Goal: Task Accomplishment & Management: Use online tool/utility

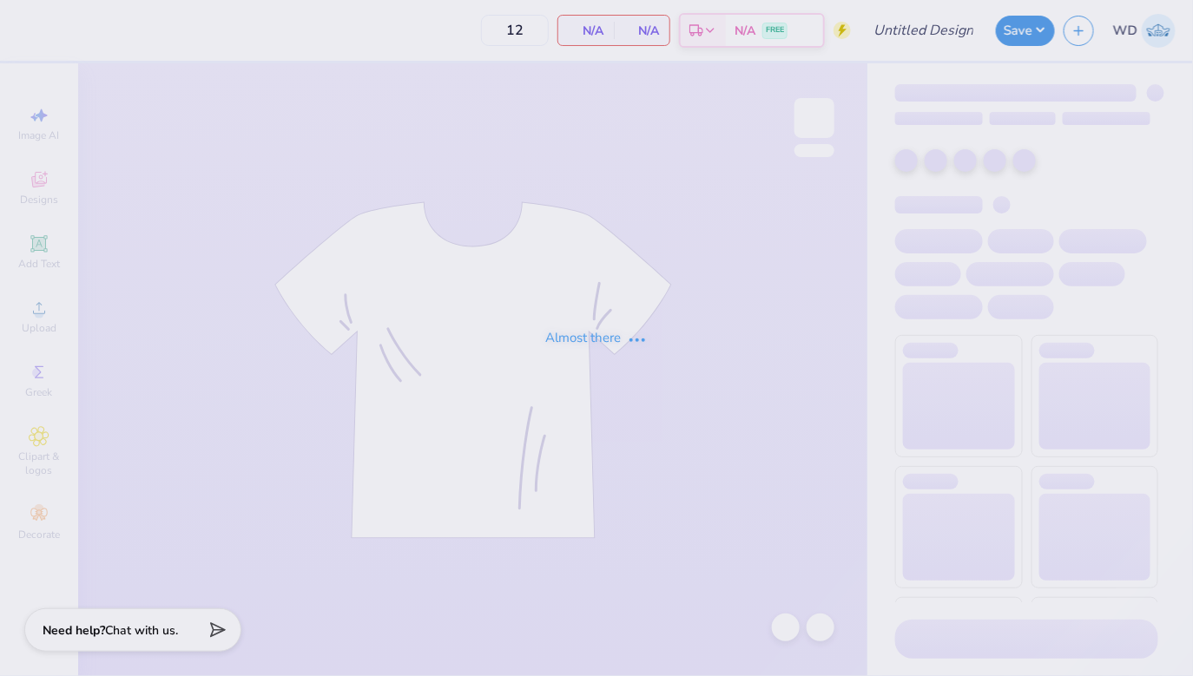
type input "50"
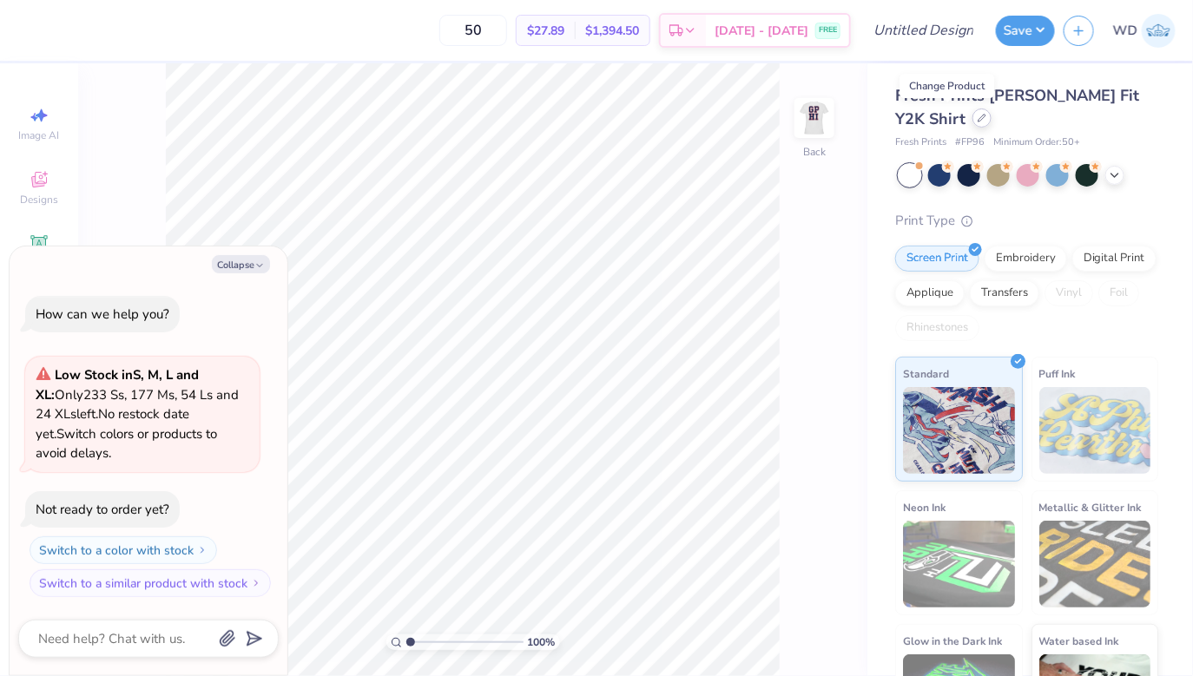
click at [978, 122] on icon at bounding box center [982, 118] width 9 height 9
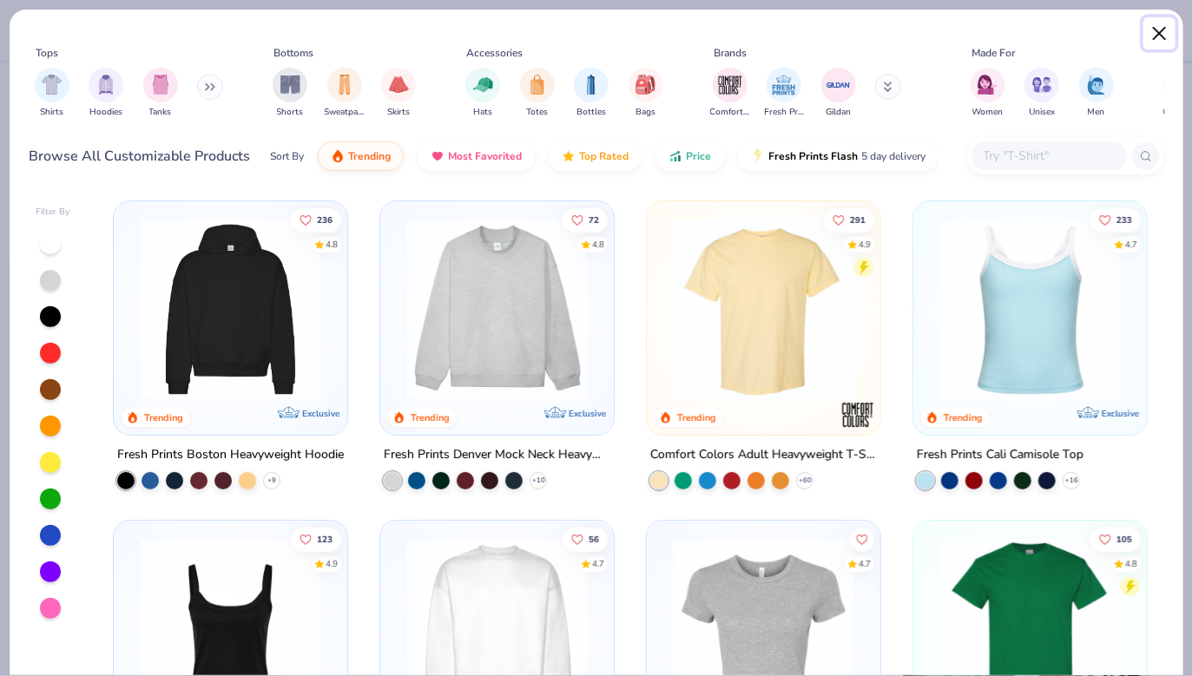
click at [1156, 37] on button "Close" at bounding box center [1159, 33] width 33 height 33
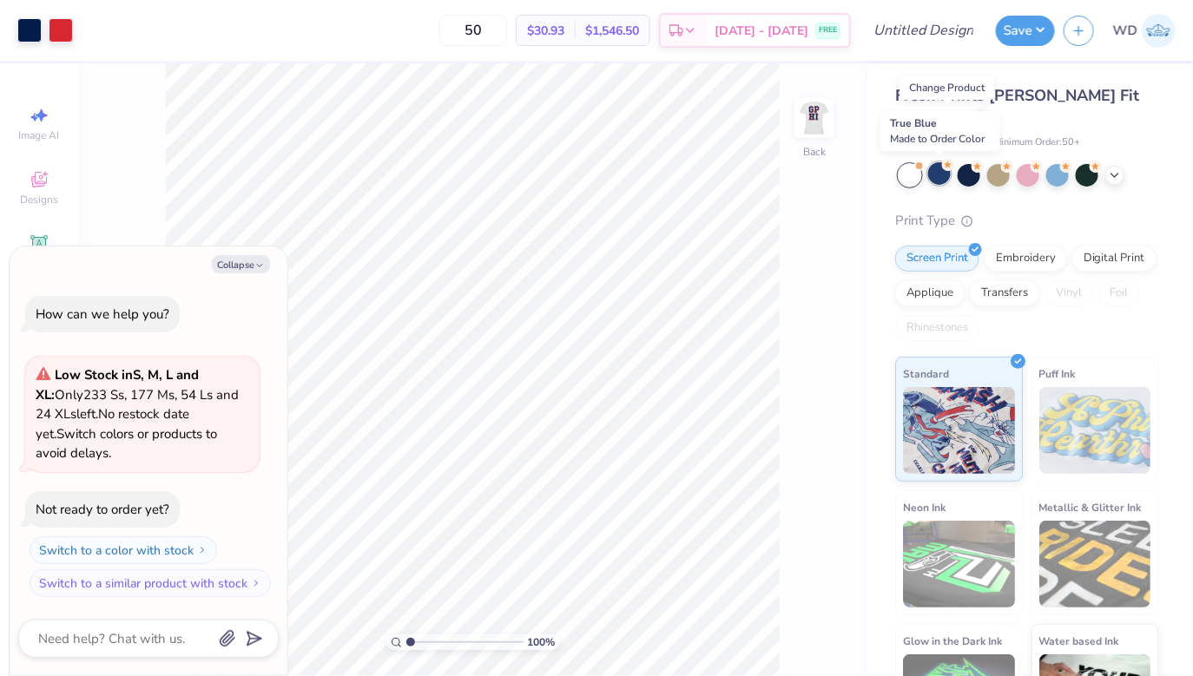
click at [934, 172] on div at bounding box center [939, 173] width 23 height 23
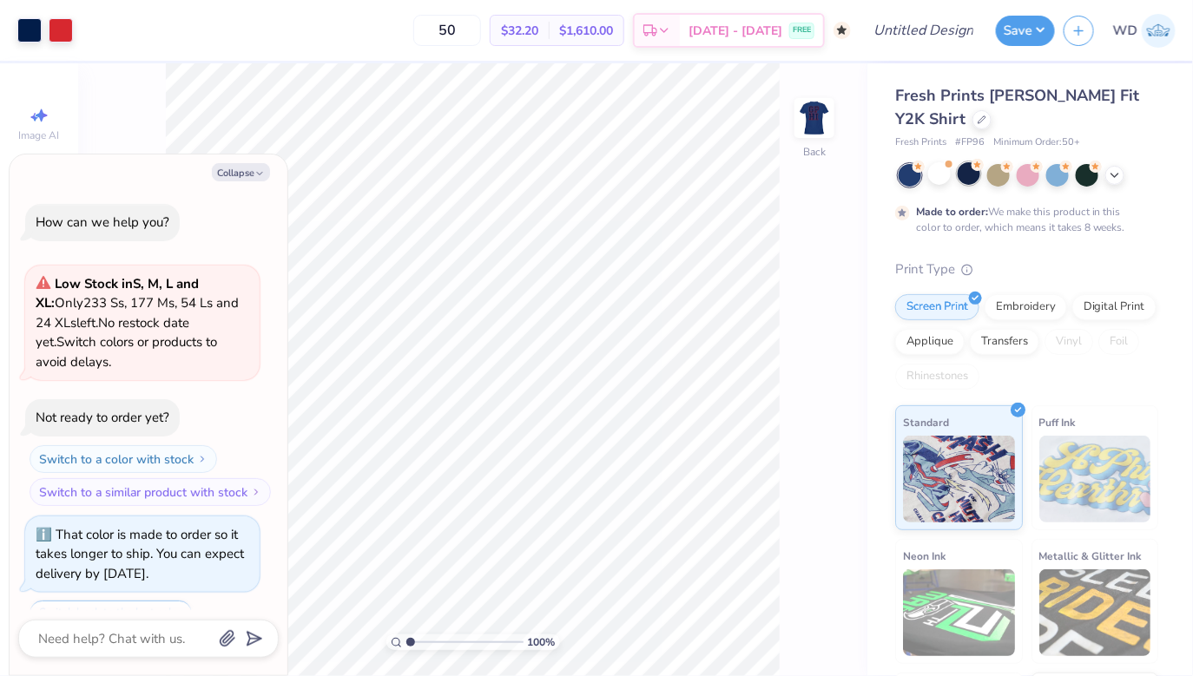
scroll to position [71, 0]
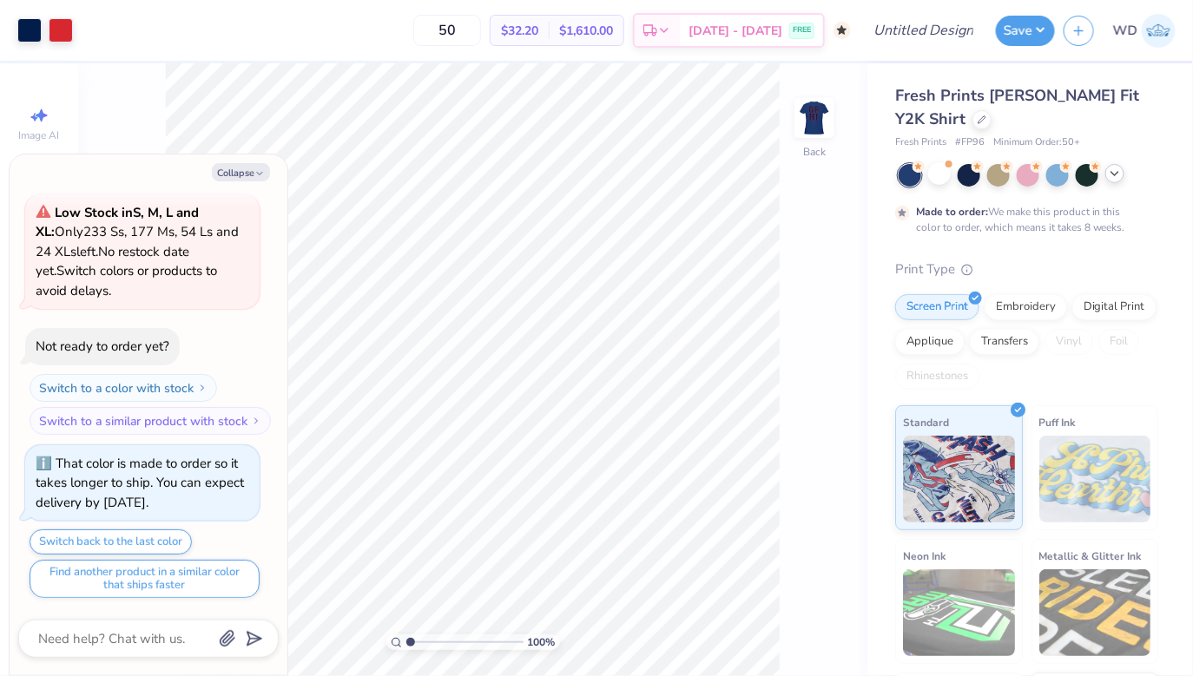
click at [1109, 172] on icon at bounding box center [1115, 174] width 14 height 14
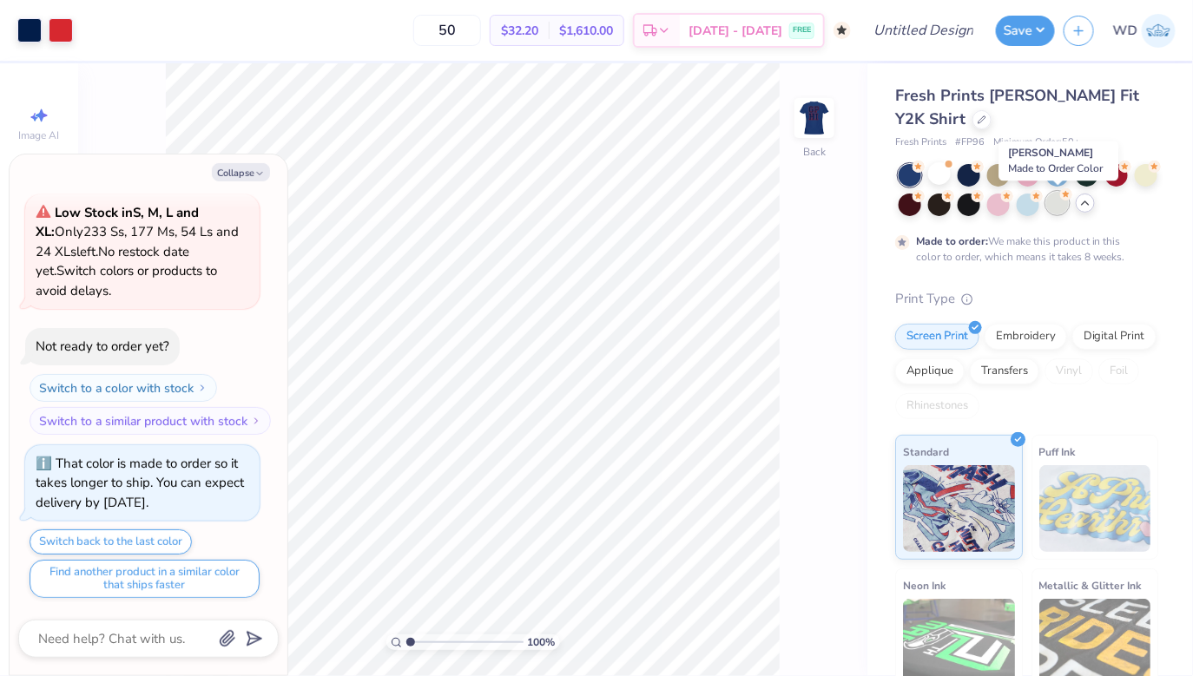
click at [1065, 201] on div at bounding box center [1057, 203] width 23 height 23
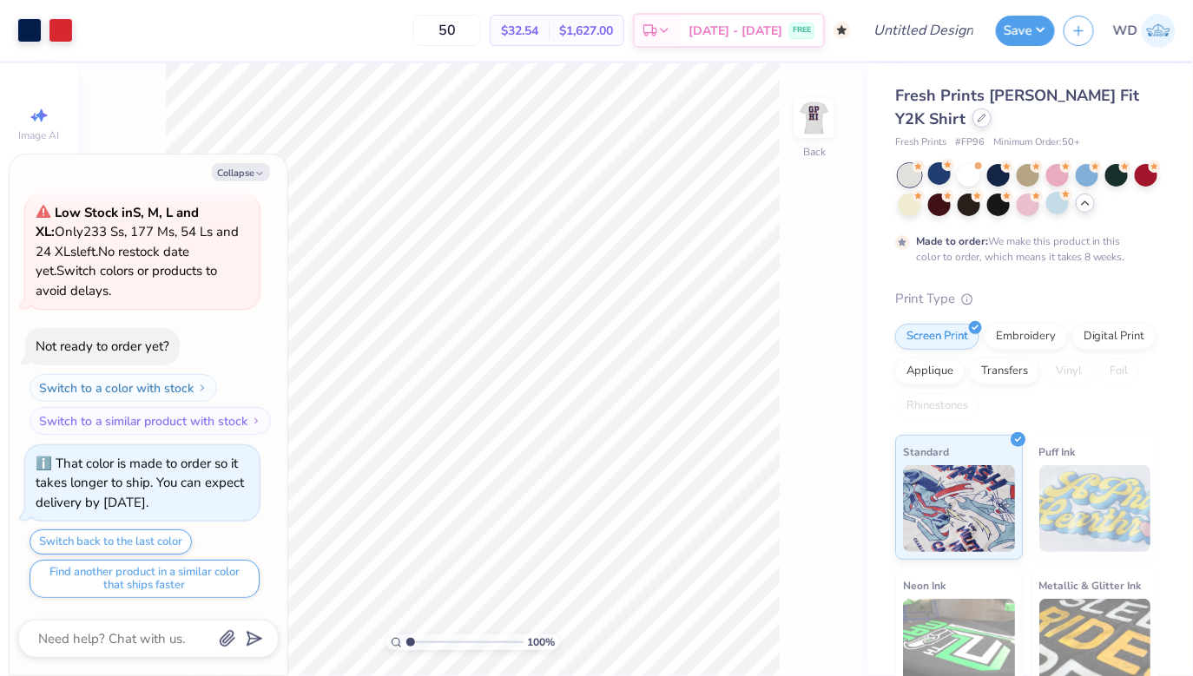
click at [972, 125] on div at bounding box center [981, 118] width 19 height 19
type textarea "x"
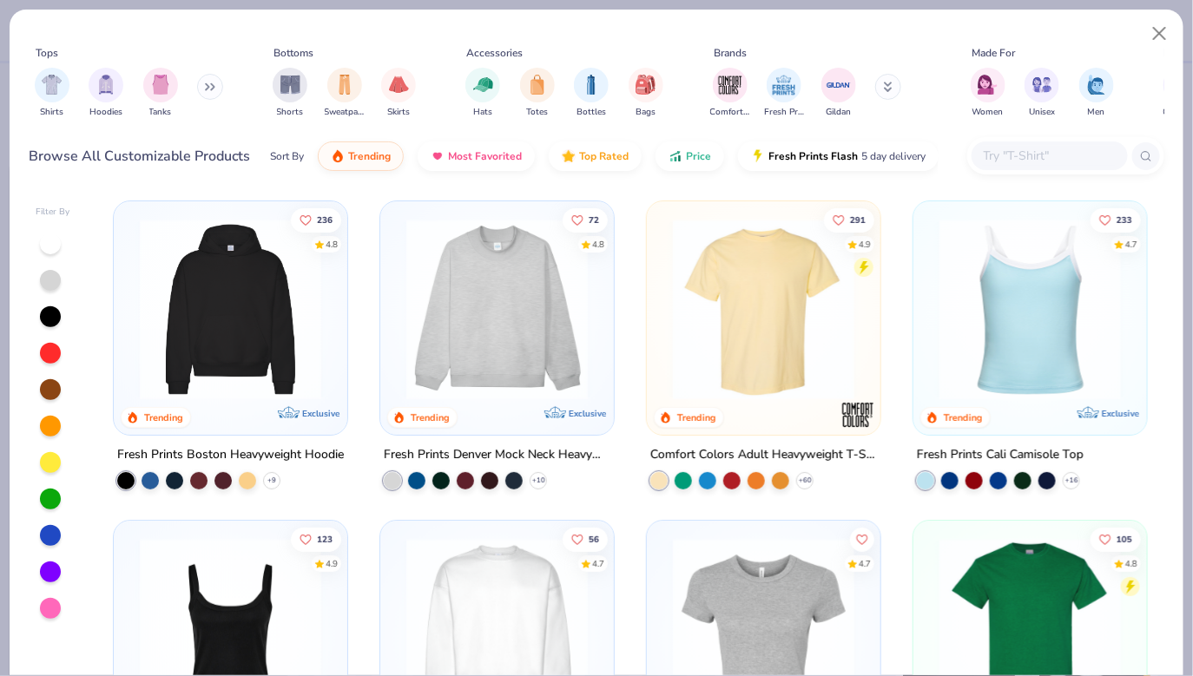
click at [1011, 158] on input "text" at bounding box center [1049, 156] width 134 height 20
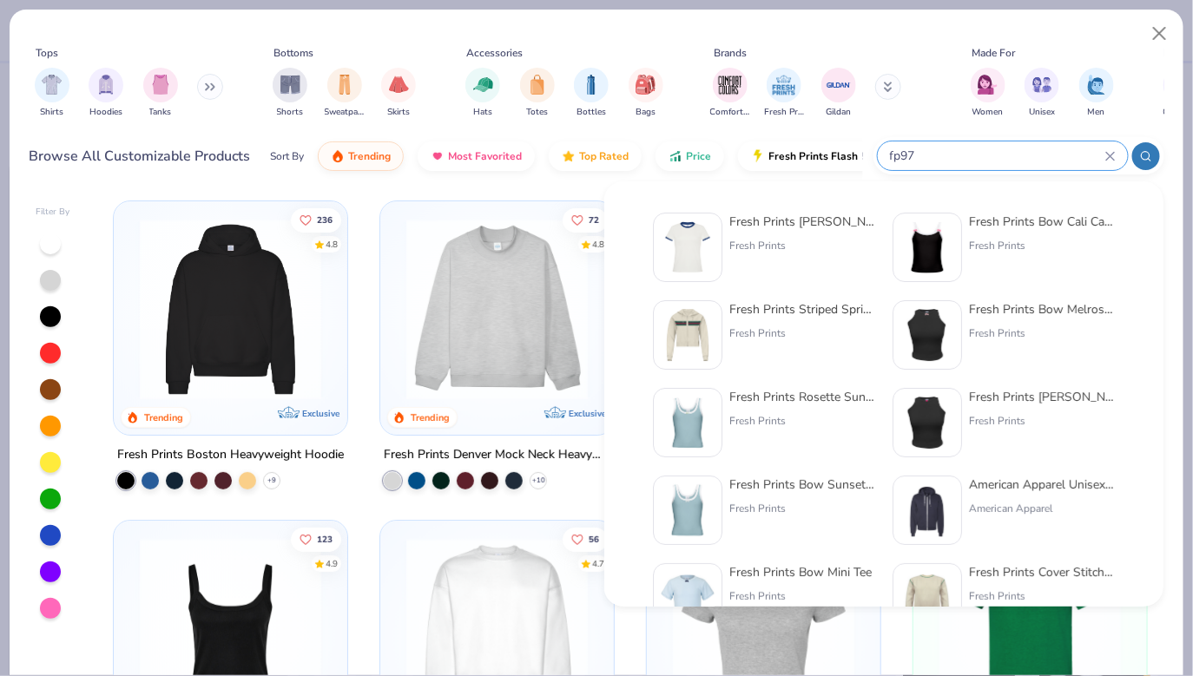
type input "fp97"
click at [749, 241] on div "Fresh Prints" at bounding box center [802, 246] width 146 height 16
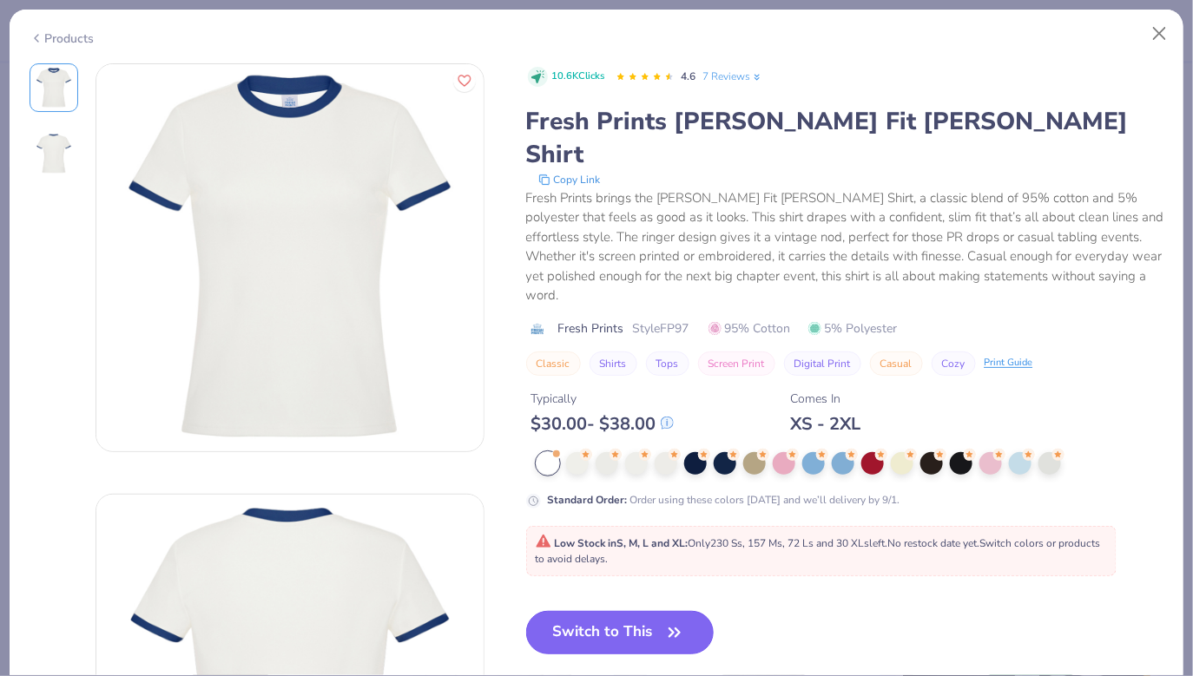
click at [617, 611] on button "Switch to This" at bounding box center [620, 632] width 188 height 43
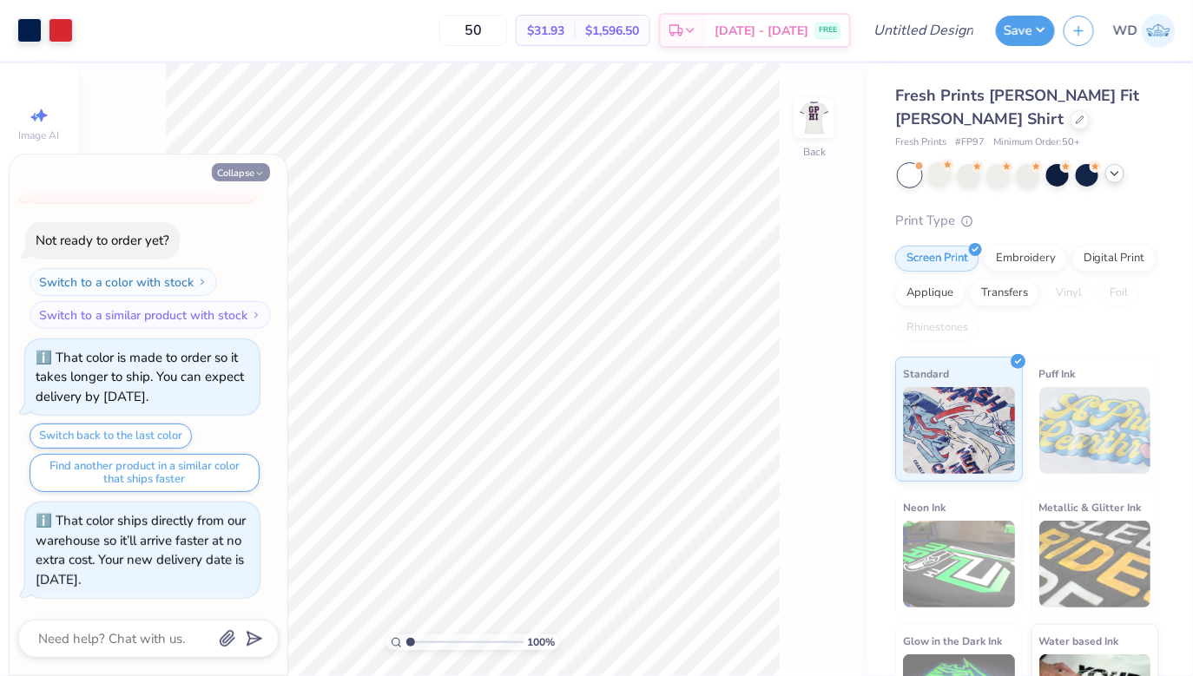
click at [227, 169] on button "Collapse" at bounding box center [241, 172] width 58 height 18
type textarea "x"
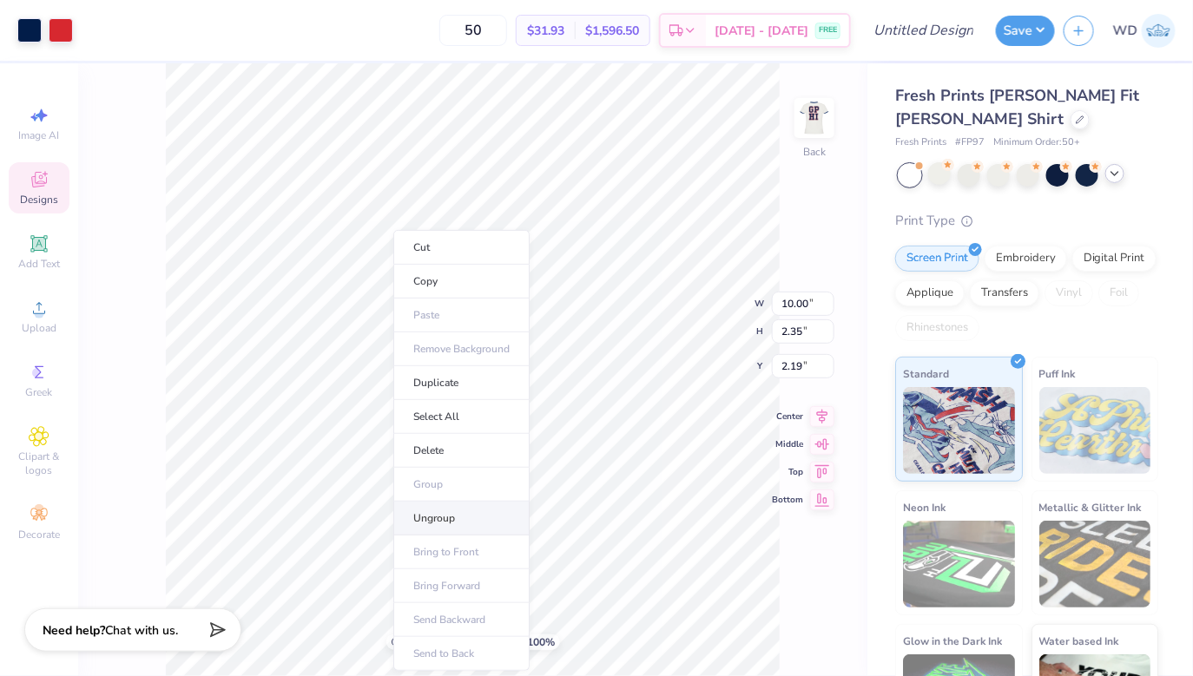
click at [437, 515] on li "Ungroup" at bounding box center [461, 519] width 136 height 34
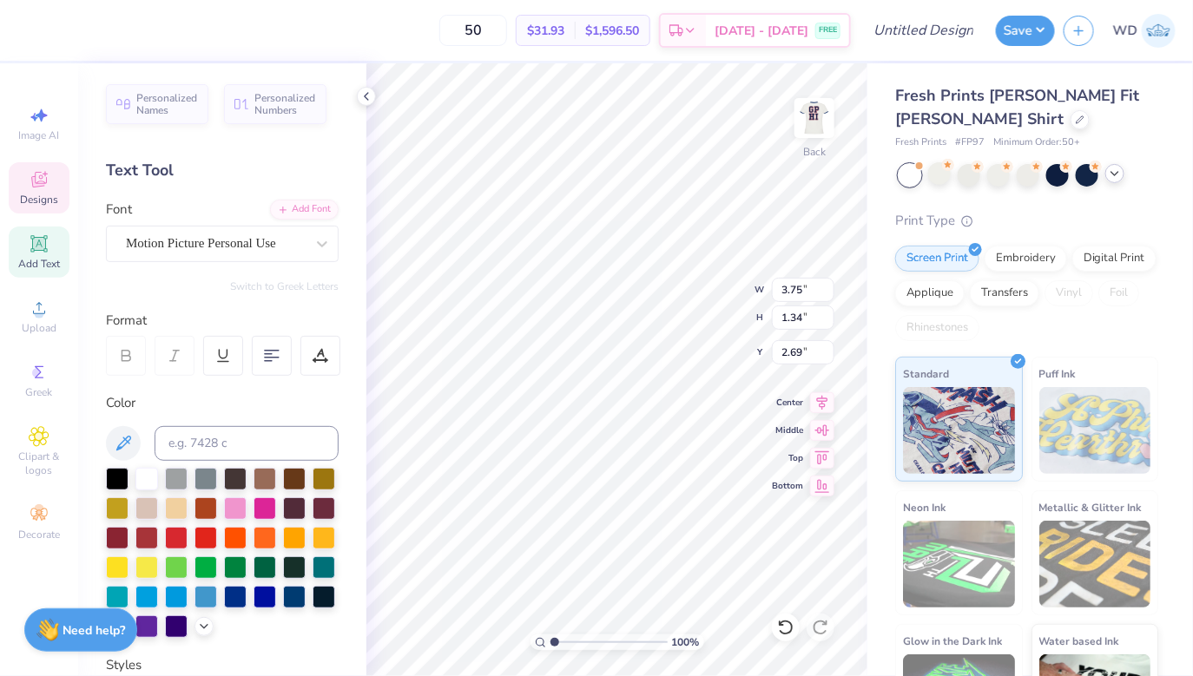
scroll to position [0, 0]
type textarea "Delta Gamma"
click at [673, 320] on div "100 % Back W 3.75 3.75 " H 1.34 1.34 " Y 2.69 2.69 " Center Middle Top Bottom" at bounding box center [616, 369] width 501 height 613
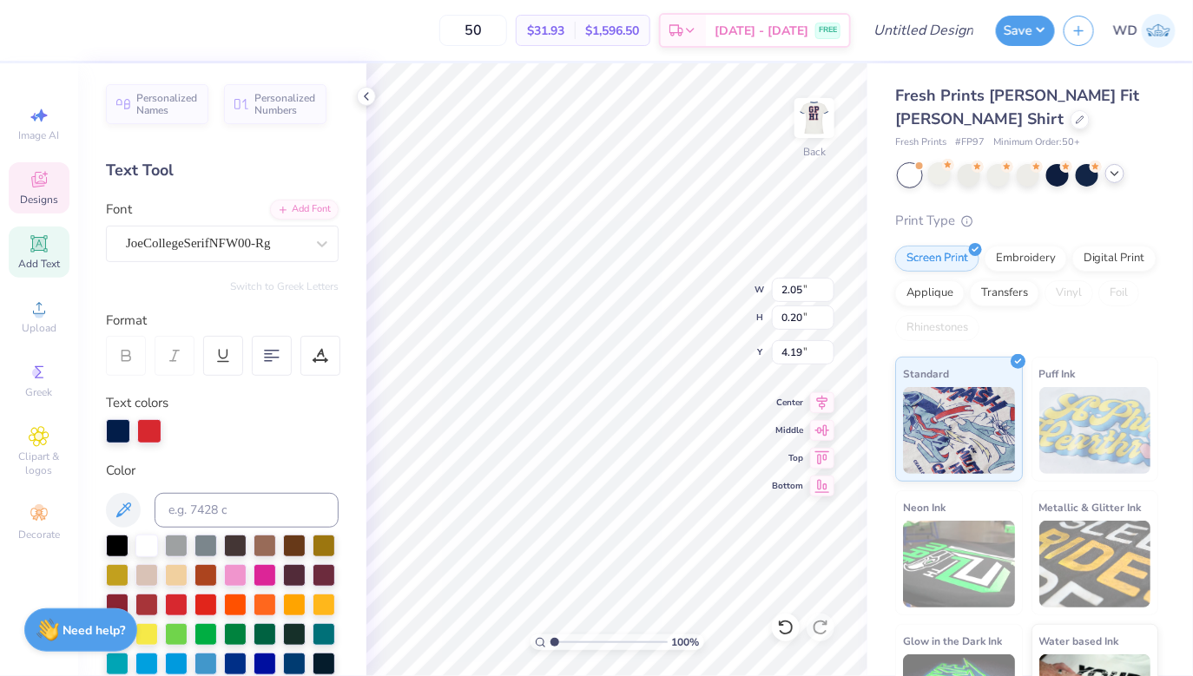
scroll to position [0, 0]
type textarea "Beta Gamma"
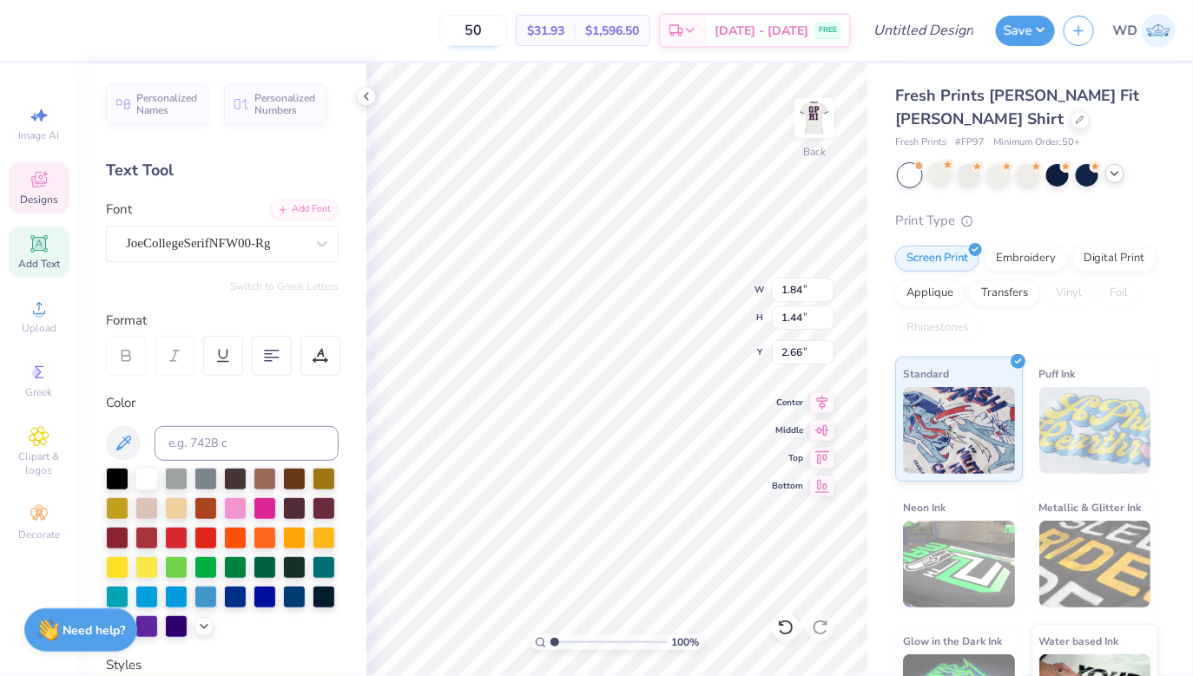
type input "2.66"
type textarea "73"
click at [714, 287] on div "100 % Back W 1.84 1.84 " H 1.44 1.44 " Y 2.66 2.66 " Center Middle Top Bottom" at bounding box center [616, 369] width 501 height 613
click at [704, 322] on div "100 % Back W 1.84 1.84 " H 1.44 1.44 " Y 2.66 2.66 " Center Middle Top Bottom" at bounding box center [616, 369] width 501 height 613
type textarea "D"
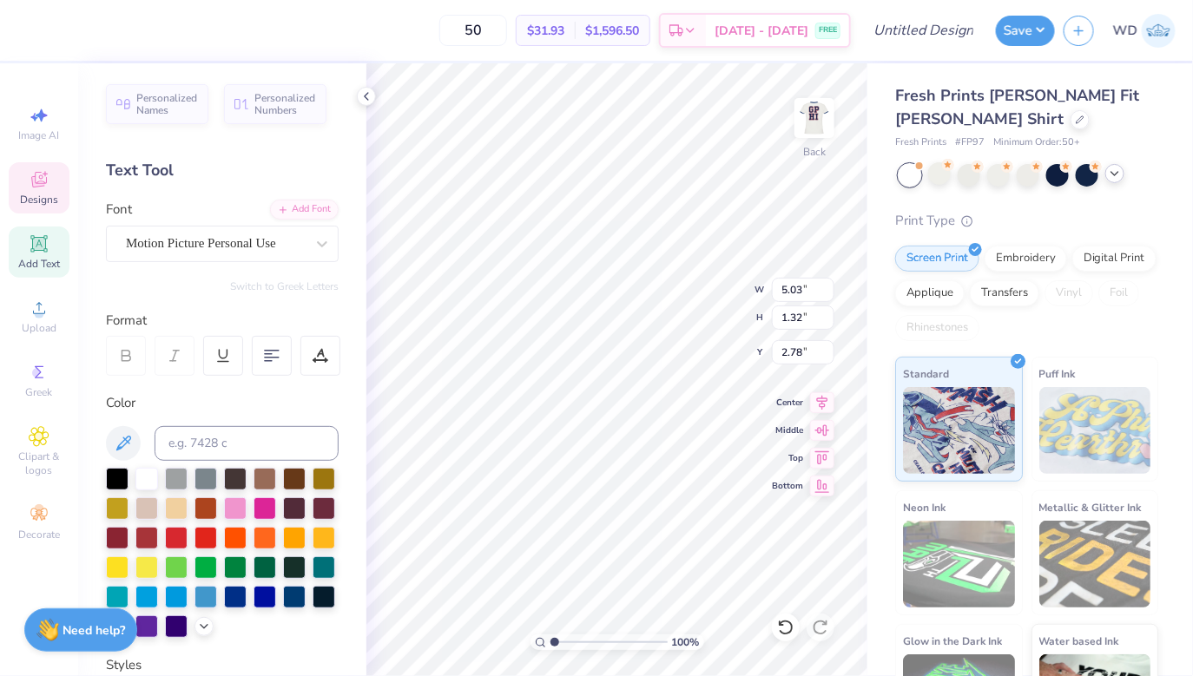
scroll to position [0, 0]
type textarea "Delta Gamma"
click at [71, 27] on div at bounding box center [61, 28] width 24 height 24
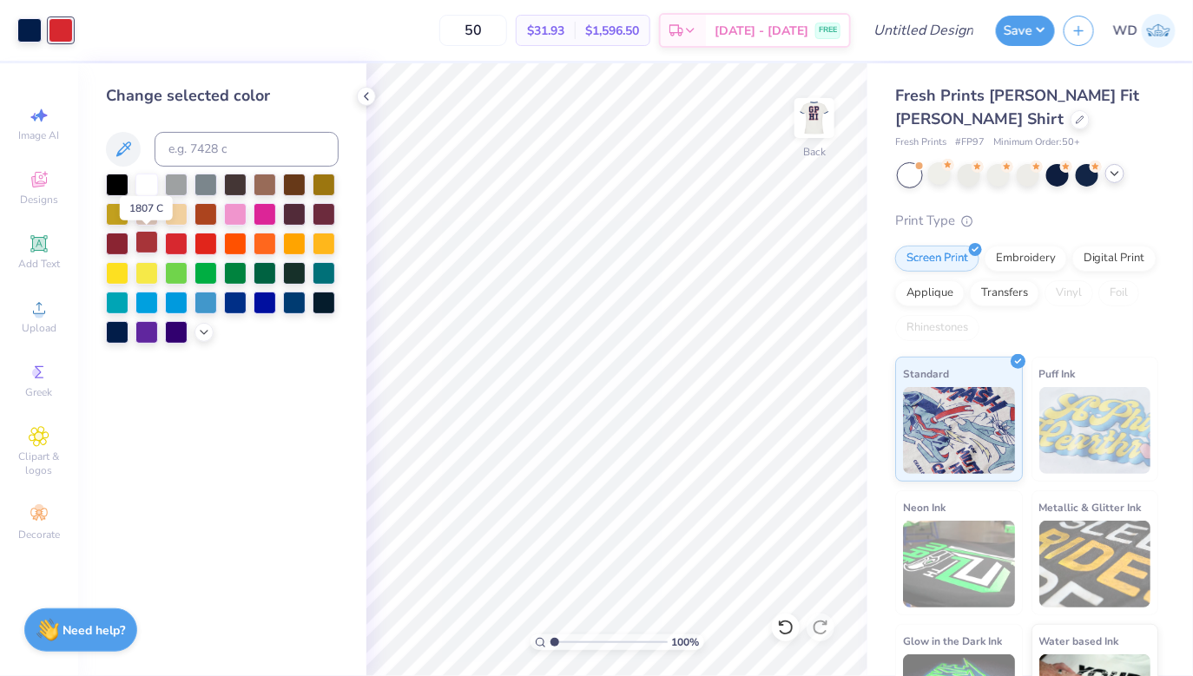
click at [142, 244] on div at bounding box center [146, 242] width 23 height 23
click at [170, 245] on div at bounding box center [176, 242] width 23 height 23
click at [24, 45] on div "Art colors" at bounding box center [36, 30] width 73 height 61
click at [24, 31] on div at bounding box center [29, 28] width 24 height 24
click at [122, 145] on icon at bounding box center [123, 149] width 21 height 21
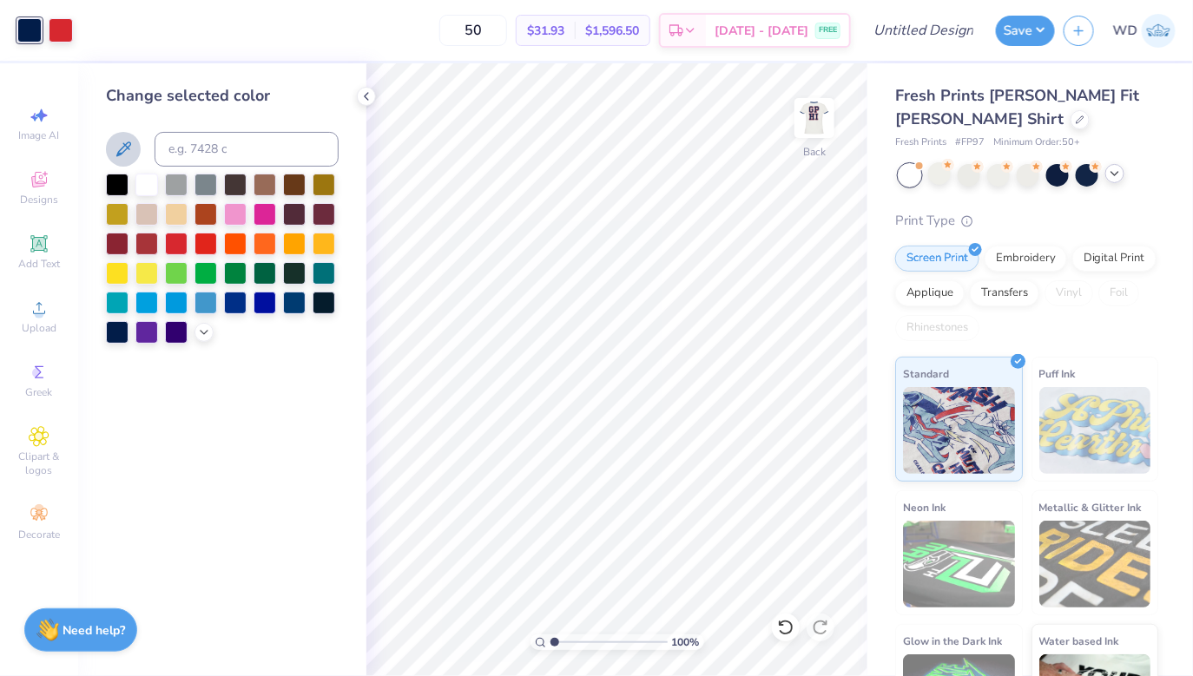
click at [131, 154] on icon at bounding box center [123, 149] width 21 height 21
click at [115, 144] on icon at bounding box center [123, 149] width 21 height 21
click at [107, 155] on button at bounding box center [123, 149] width 35 height 35
click at [35, 27] on div at bounding box center [29, 28] width 24 height 24
click at [118, 137] on button at bounding box center [123, 149] width 35 height 35
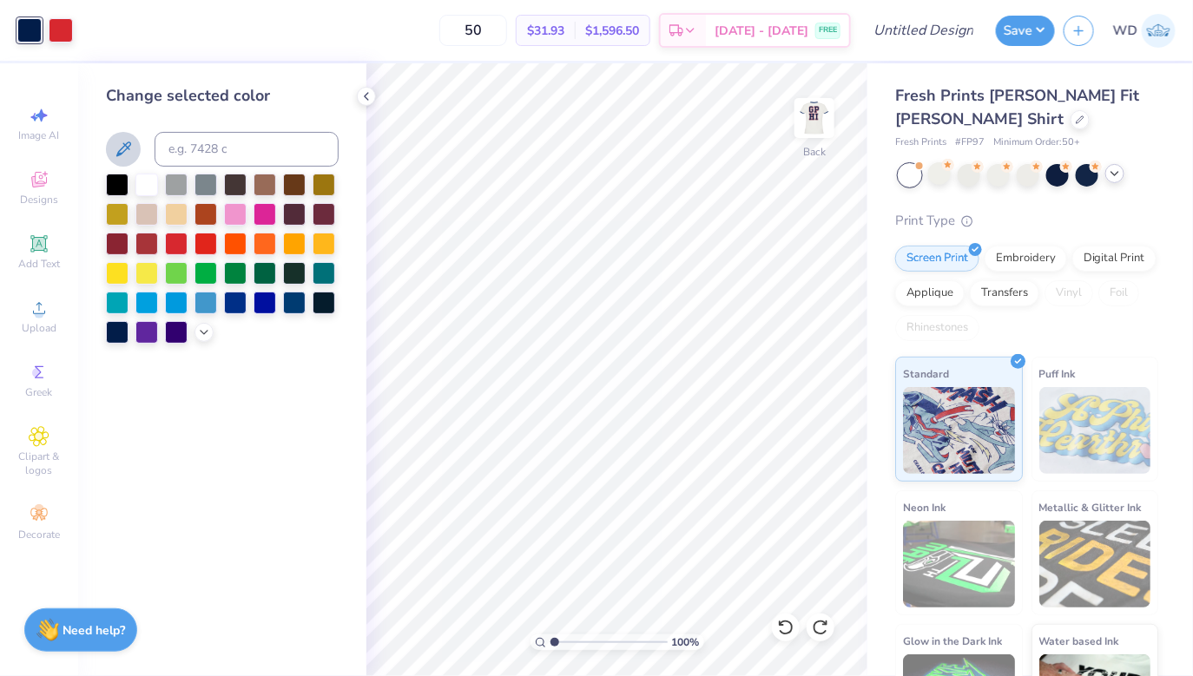
click at [121, 148] on icon at bounding box center [123, 149] width 21 height 21
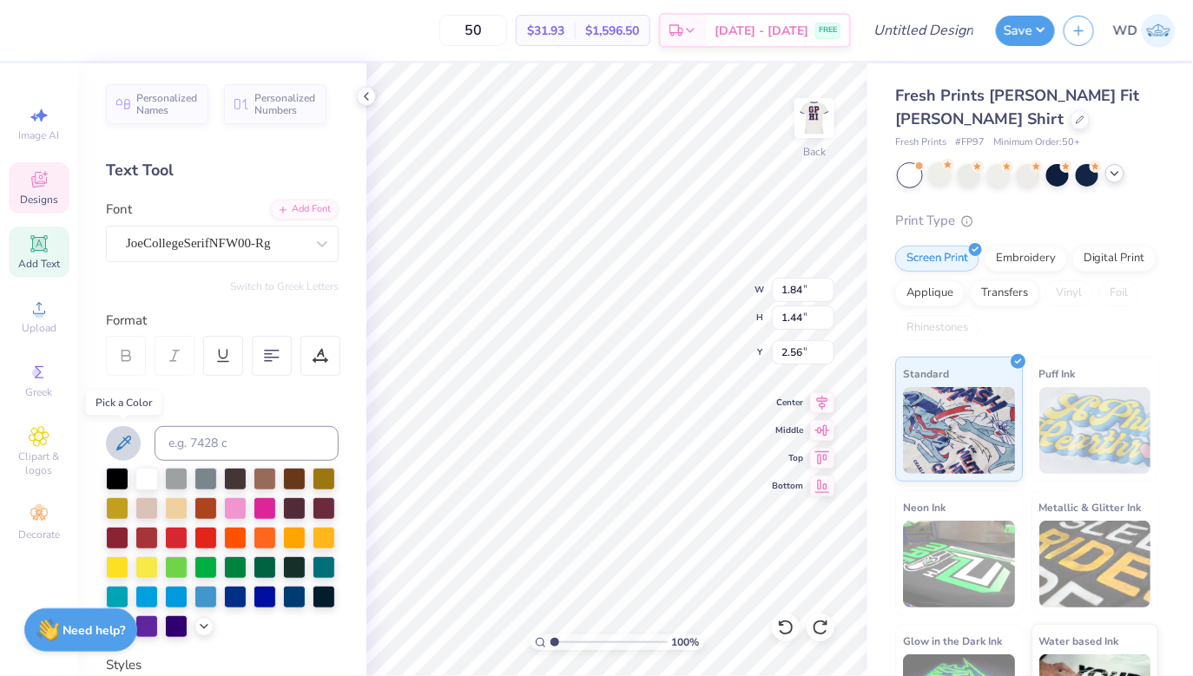
click at [124, 445] on icon at bounding box center [123, 443] width 15 height 15
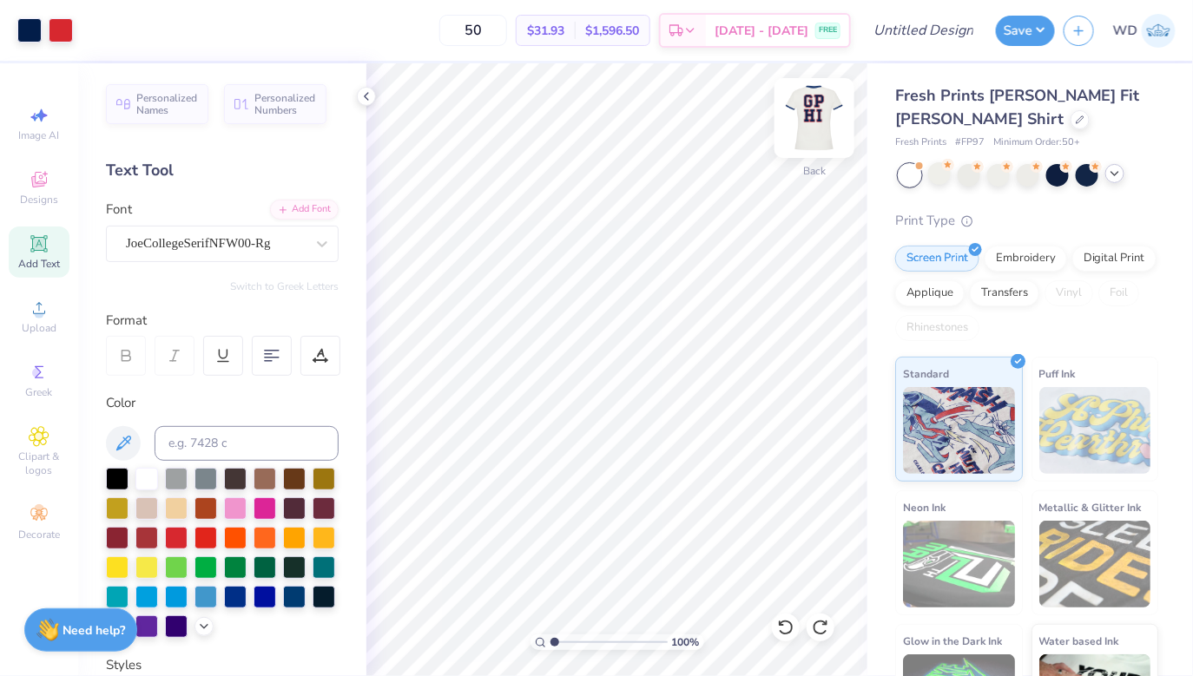
click at [819, 122] on img at bounding box center [814, 117] width 69 height 69
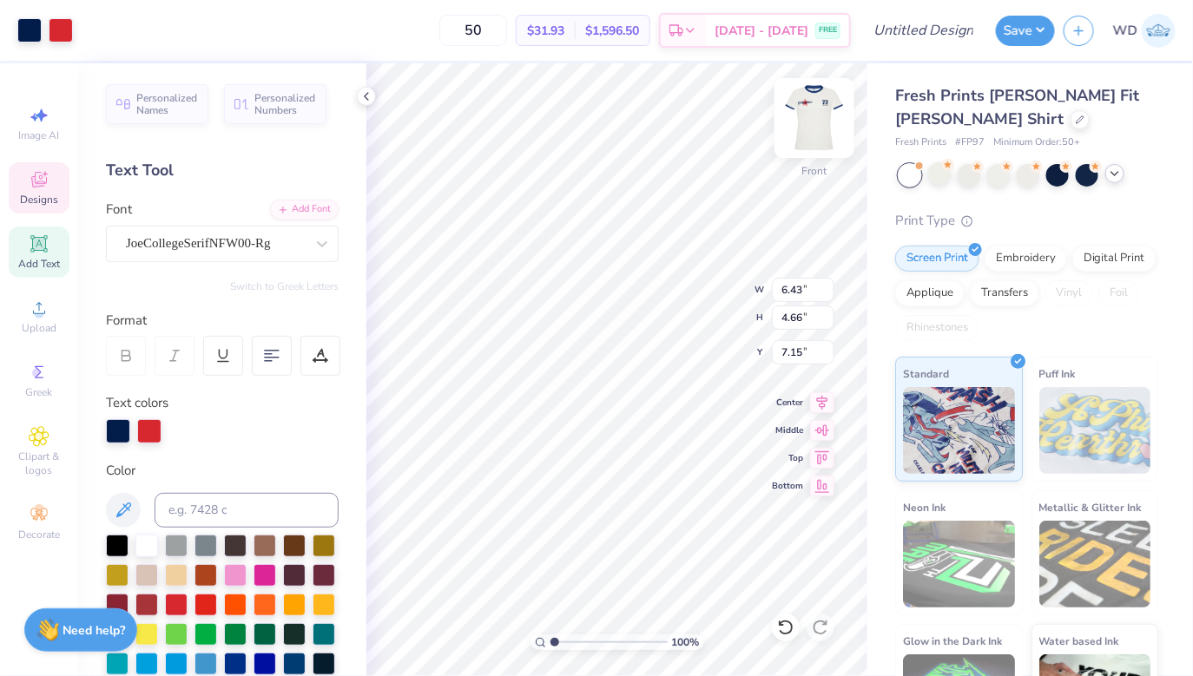
type input "7.17"
click at [815, 116] on img at bounding box center [814, 117] width 69 height 69
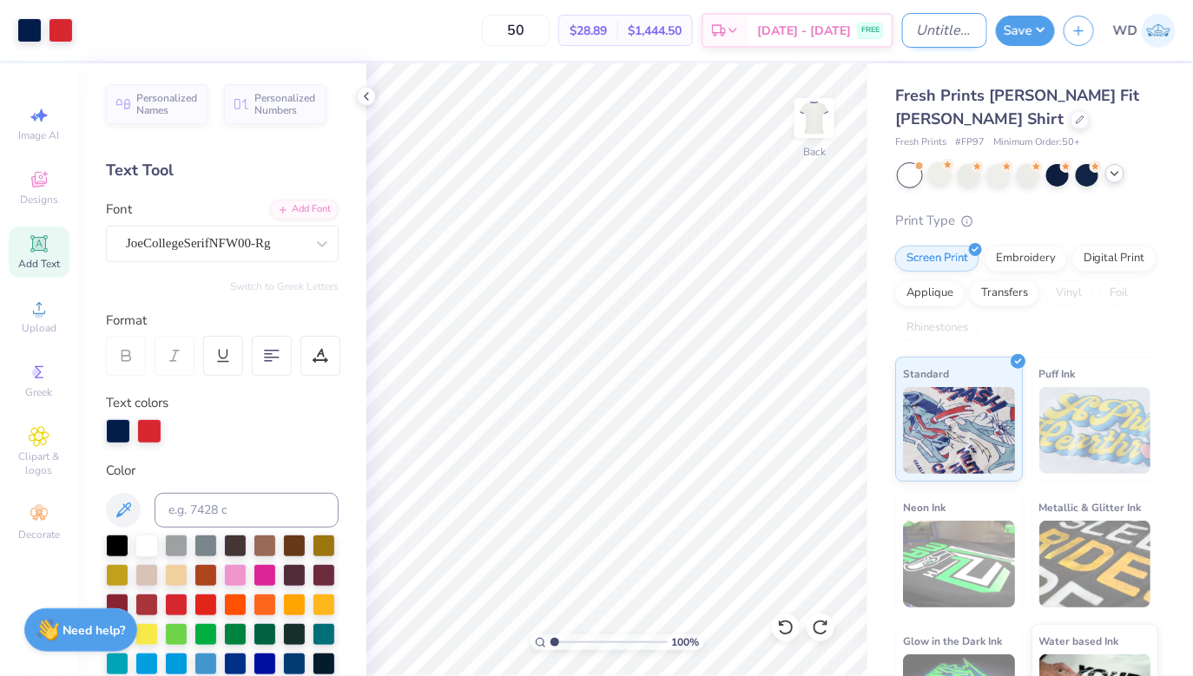
click at [967, 30] on input "Design Title" at bounding box center [944, 30] width 85 height 35
type input "TOP Delta Gamma General"
click at [1039, 22] on button "Save" at bounding box center [1025, 28] width 59 height 30
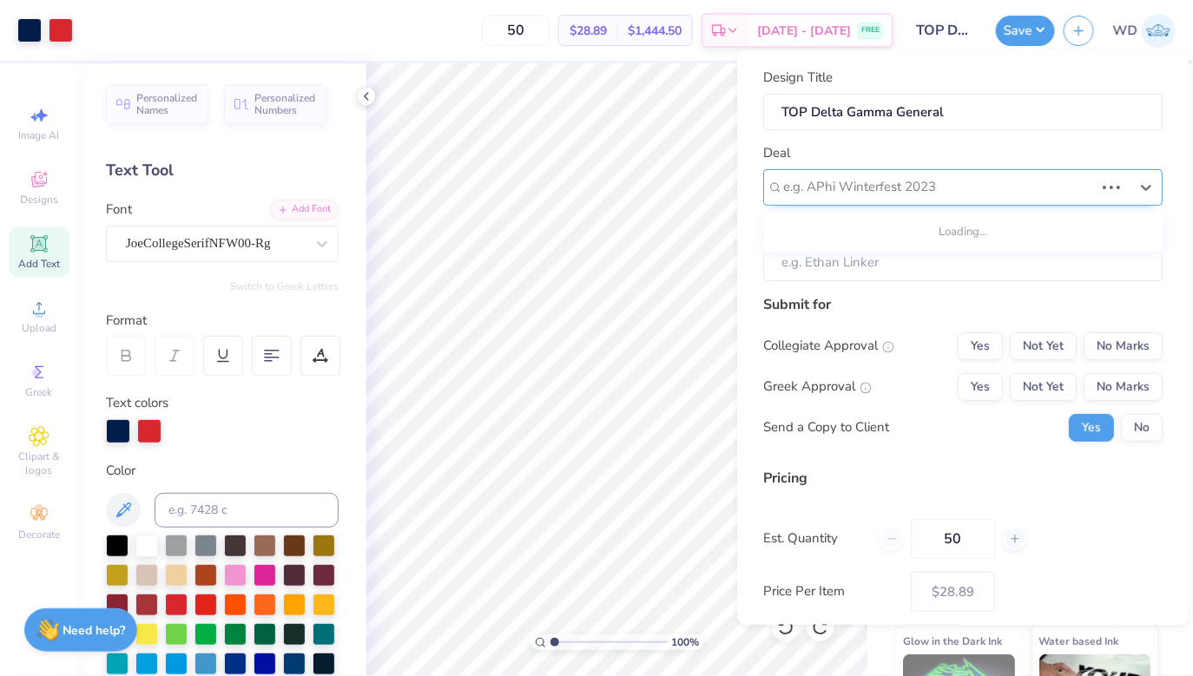
click at [962, 170] on div "e.g. APhi Winterfest 2023" at bounding box center [963, 186] width 399 height 36
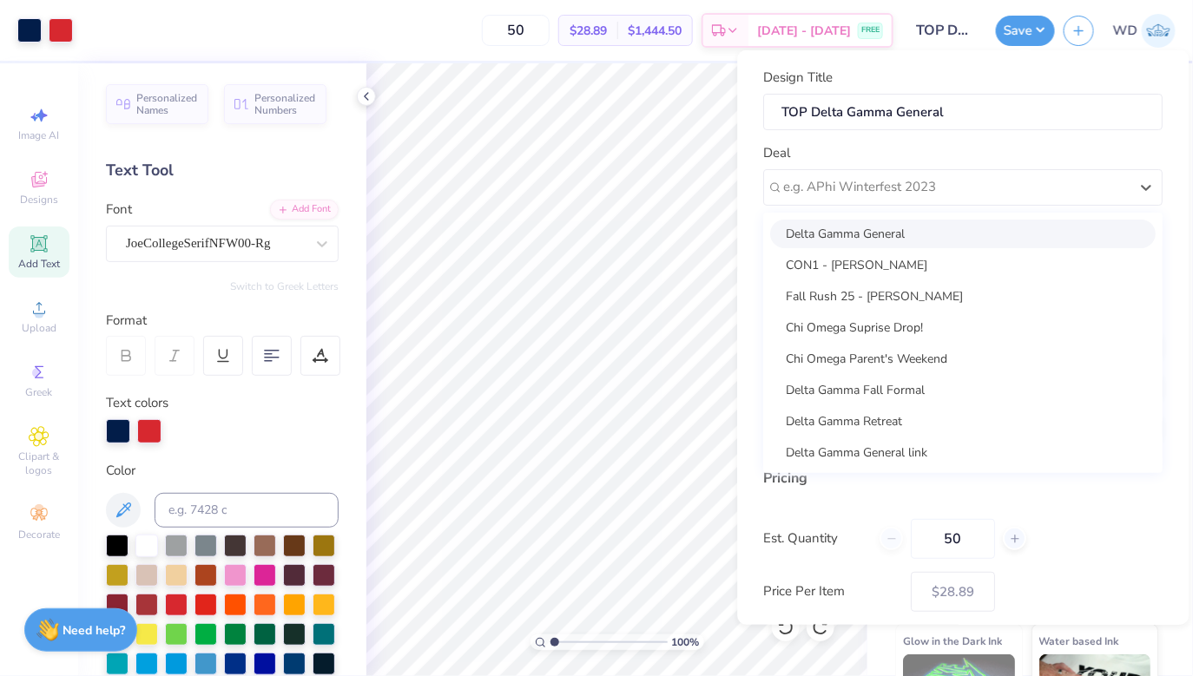
click at [937, 230] on div "Delta Gamma General" at bounding box center [964, 233] width 386 height 29
type input "[PERSON_NAME]"
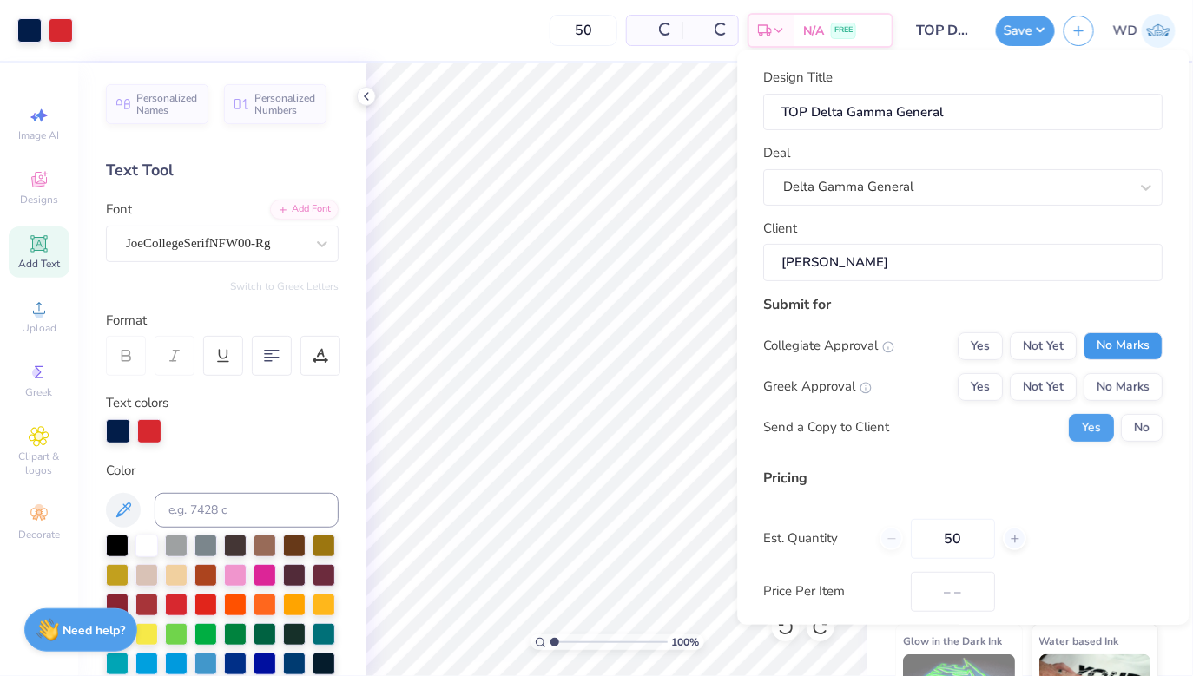
click at [1118, 345] on button "No Marks" at bounding box center [1123, 346] width 79 height 28
click at [995, 378] on button "Yes" at bounding box center [981, 386] width 45 height 28
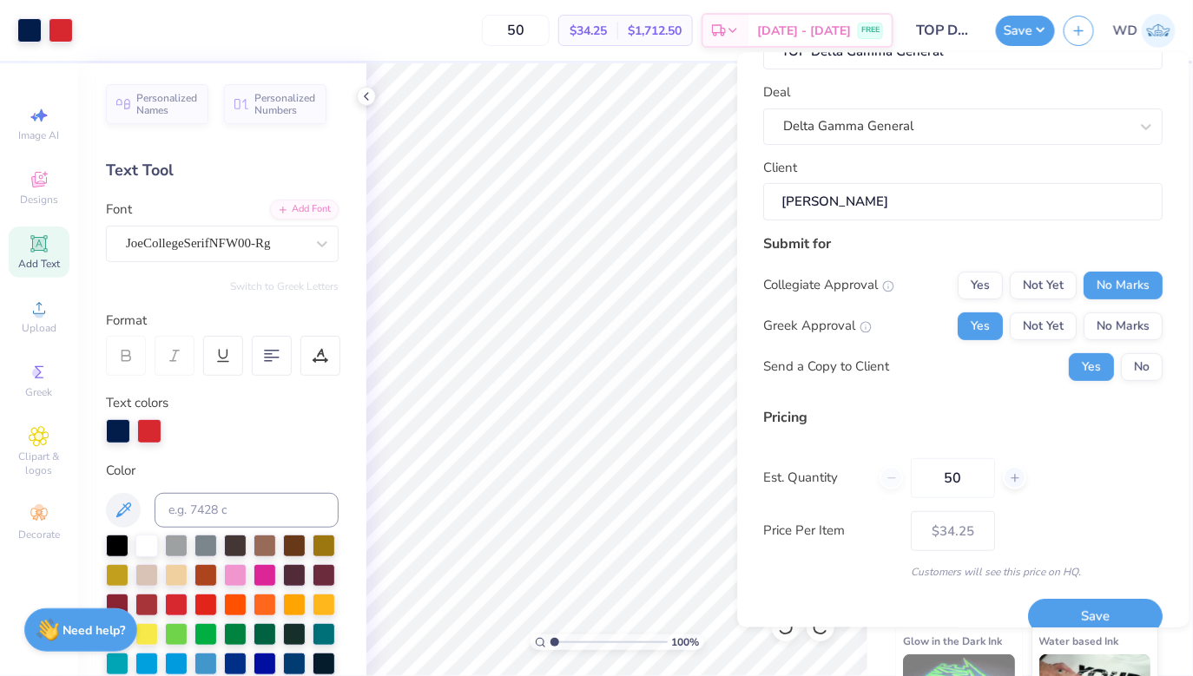
scroll to position [86, 0]
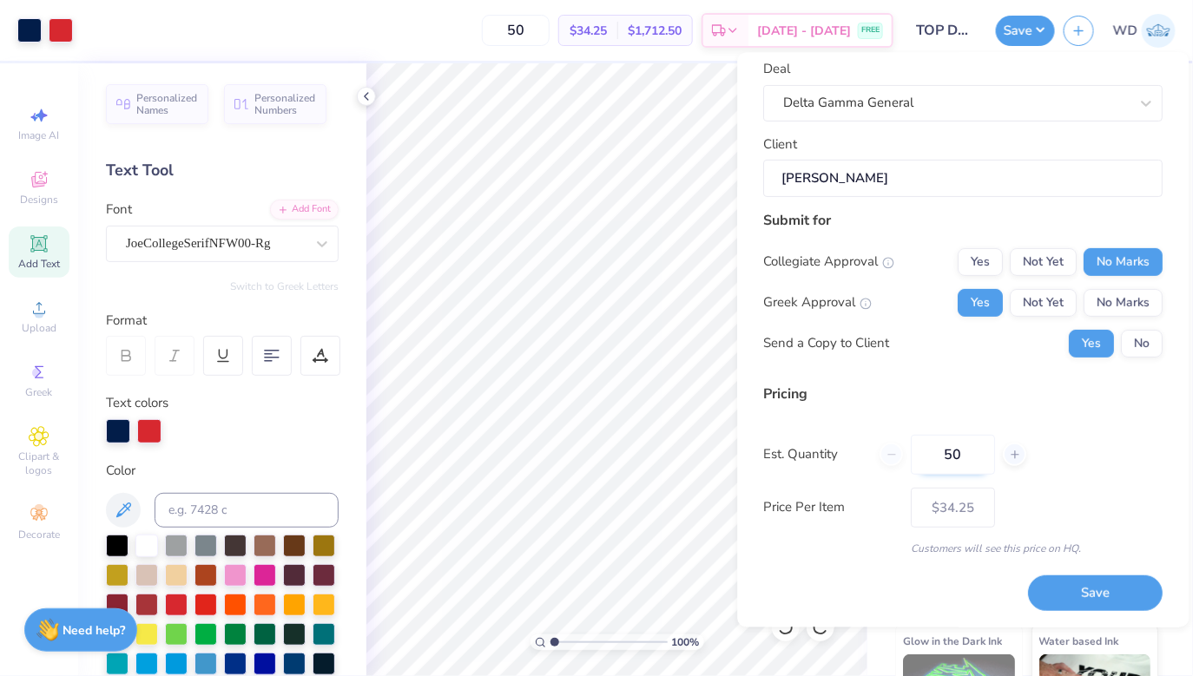
click at [976, 457] on input "50" at bounding box center [954, 455] width 84 height 40
click at [1081, 585] on button "Save" at bounding box center [1096, 594] width 135 height 36
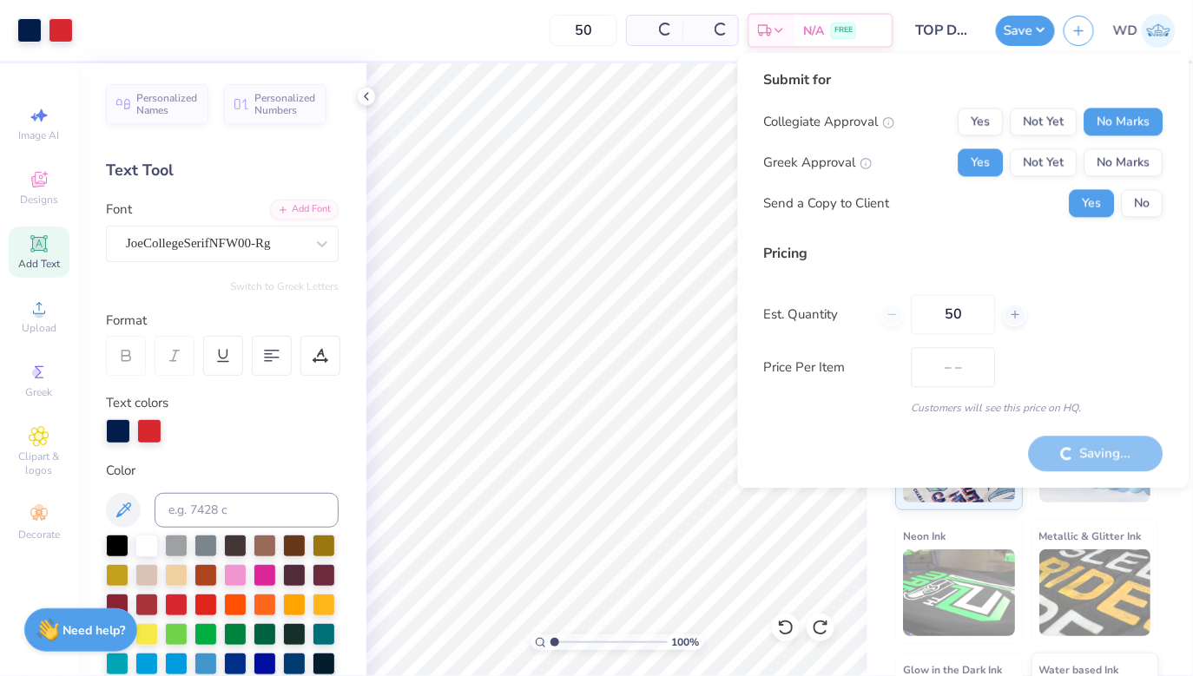
type input "$28.89"
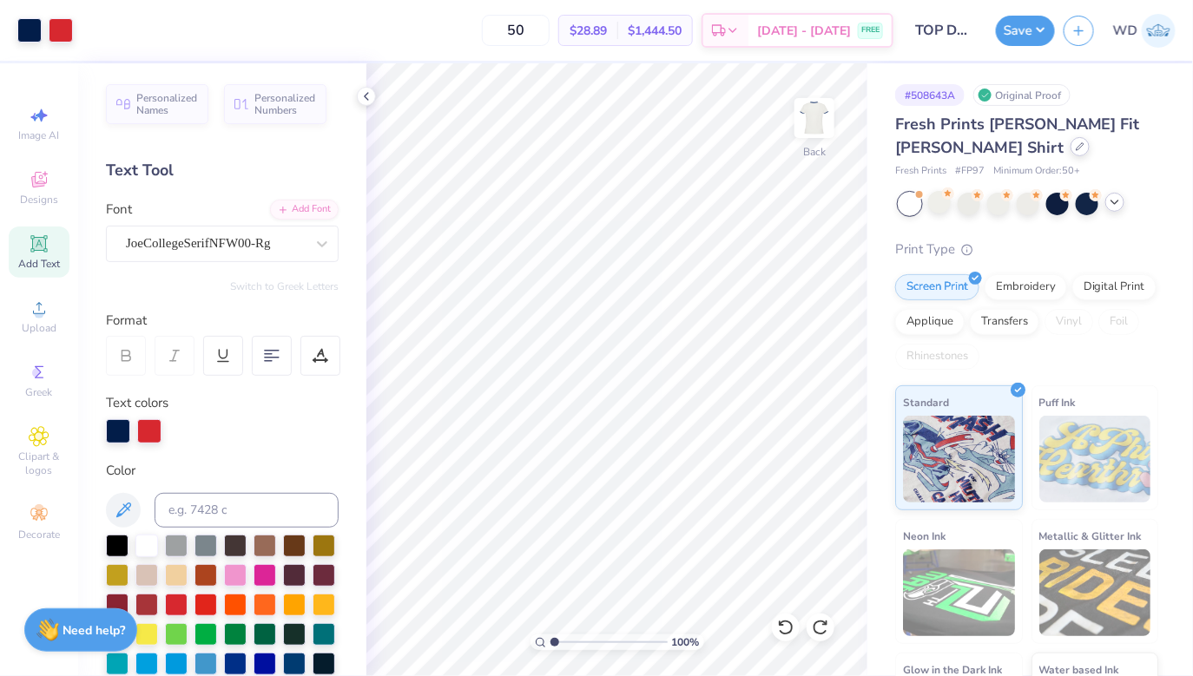
click at [1071, 155] on div at bounding box center [1080, 146] width 19 height 19
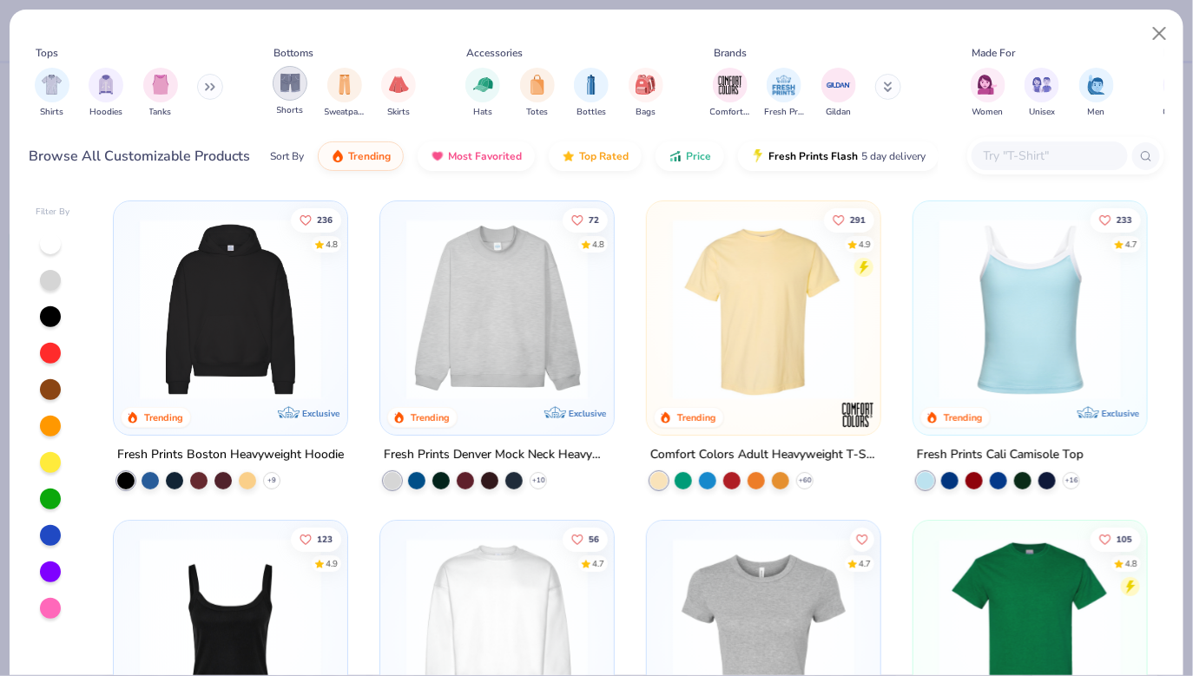
click at [277, 88] on div "filter for Shorts" at bounding box center [290, 83] width 35 height 35
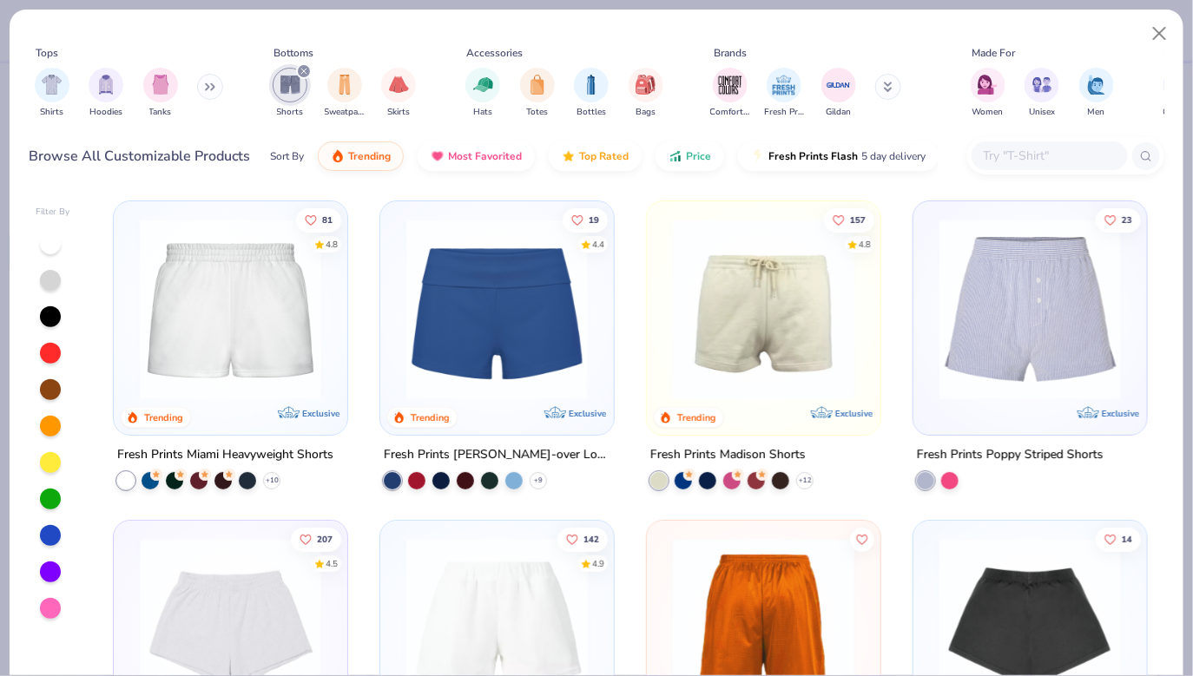
click at [490, 306] on img at bounding box center [497, 309] width 199 height 181
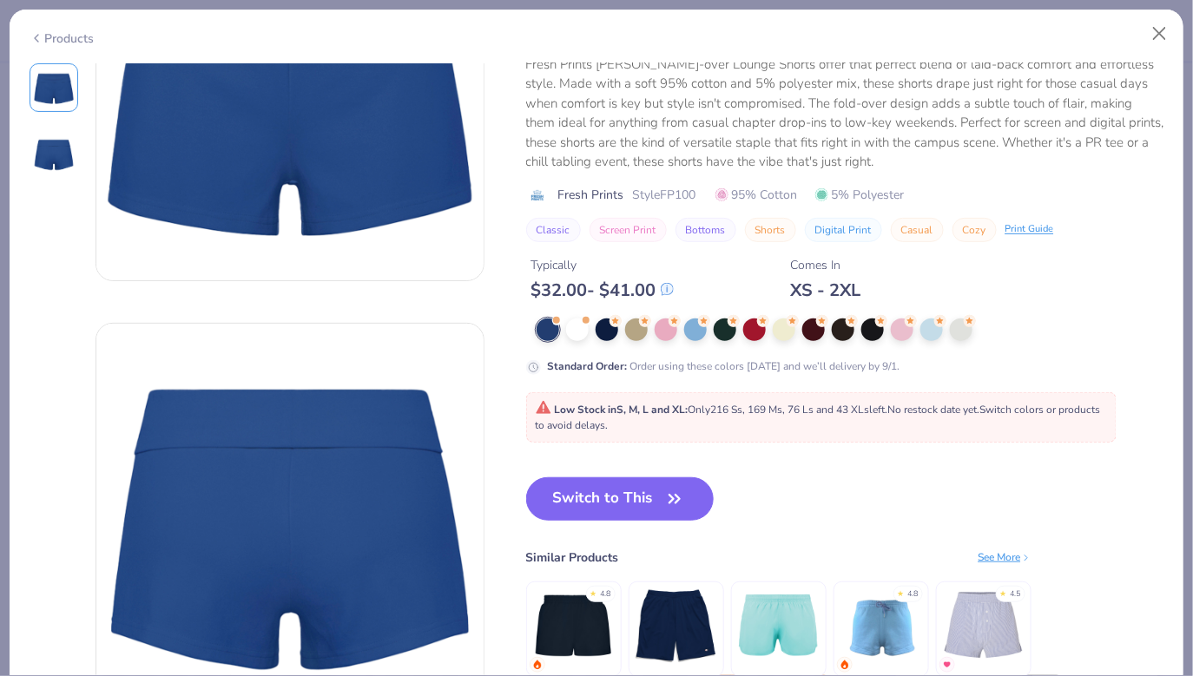
scroll to position [153, 0]
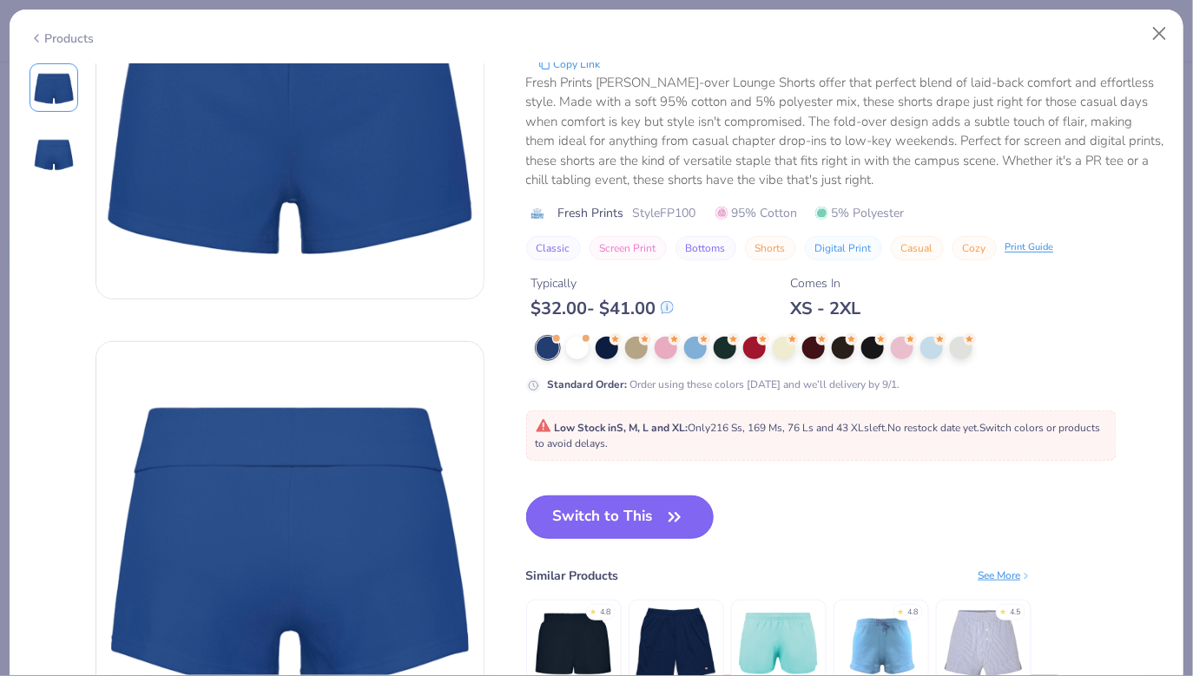
click at [621, 525] on button "Switch to This" at bounding box center [620, 517] width 188 height 43
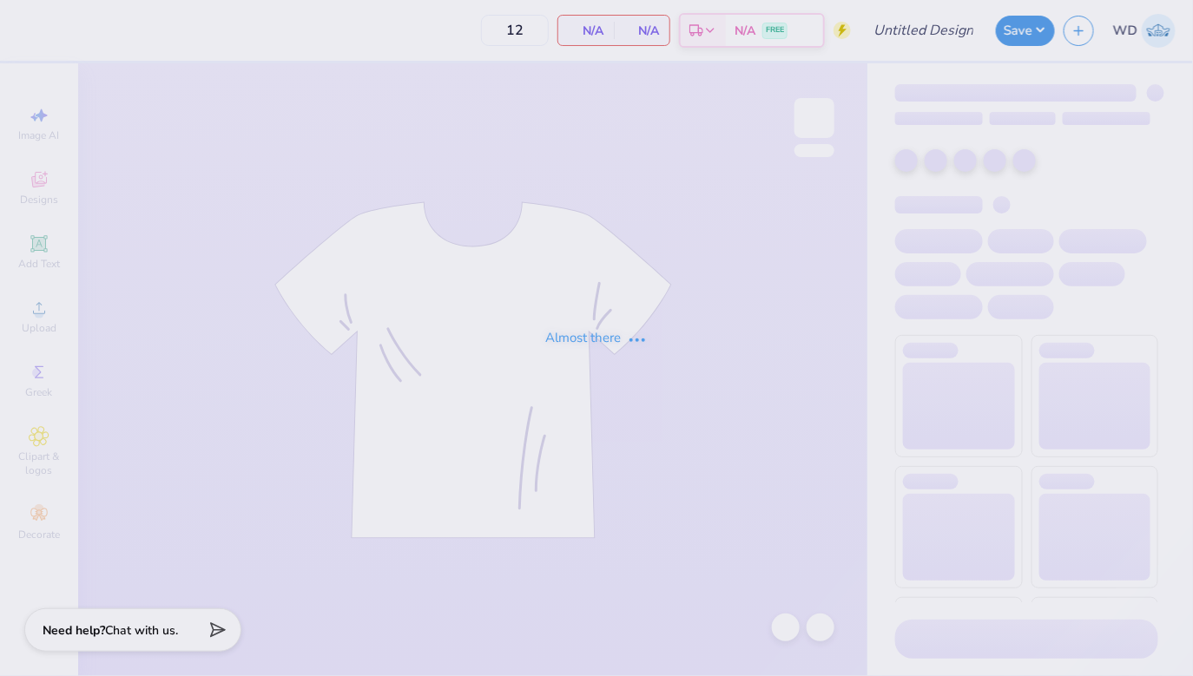
type input "50"
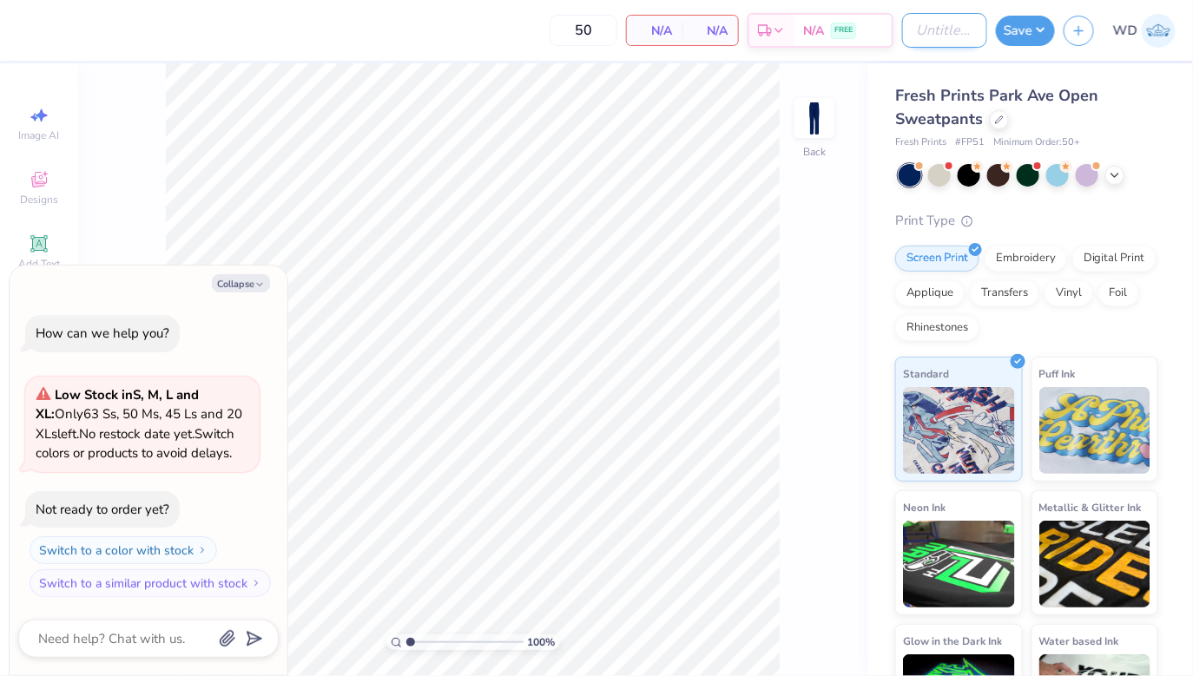
click at [912, 28] on input "Design Title" at bounding box center [944, 30] width 85 height 35
type textarea "x"
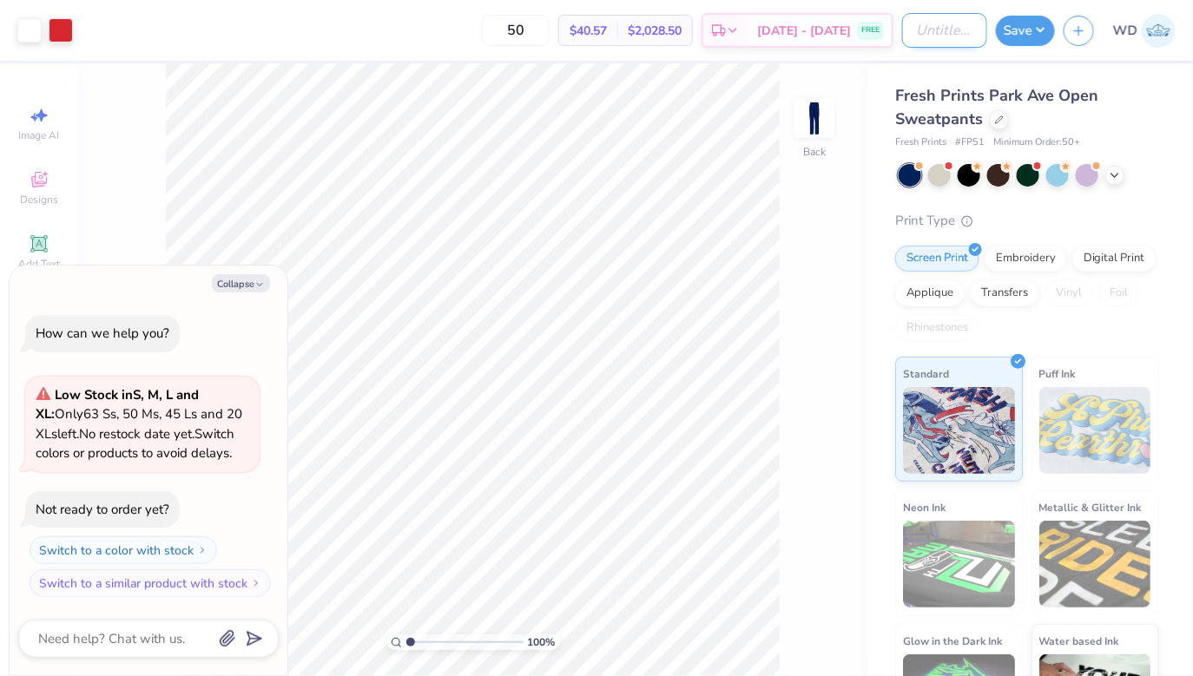
type input "B"
type textarea "x"
type input "Bo"
type textarea "x"
type input "Bot"
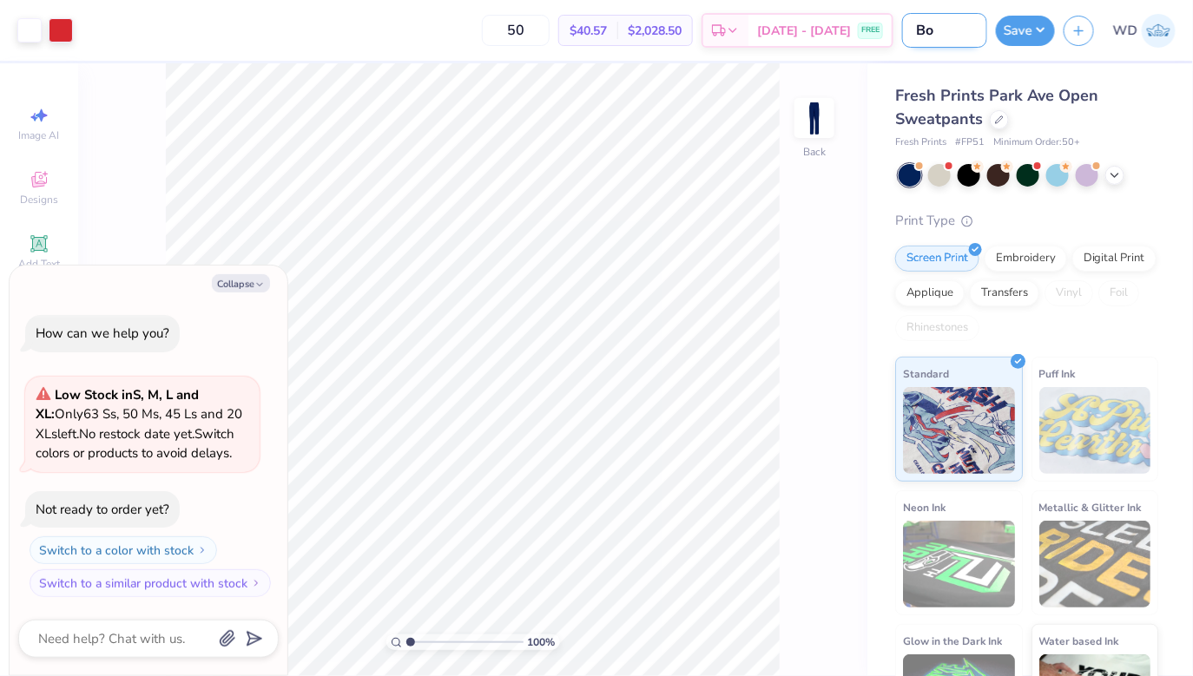
type textarea "x"
type input "Bott"
type textarea "x"
type input "Bot"
type textarea "x"
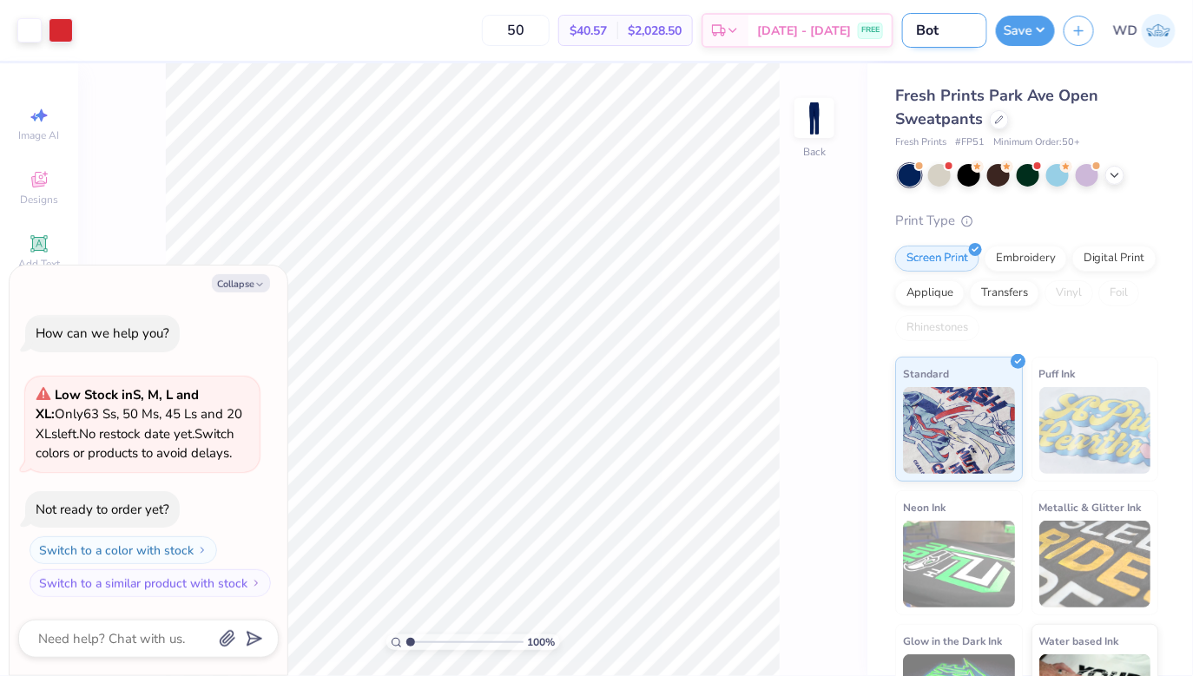
type input "Bo"
type textarea "x"
type input "B"
type textarea "x"
type input "BO"
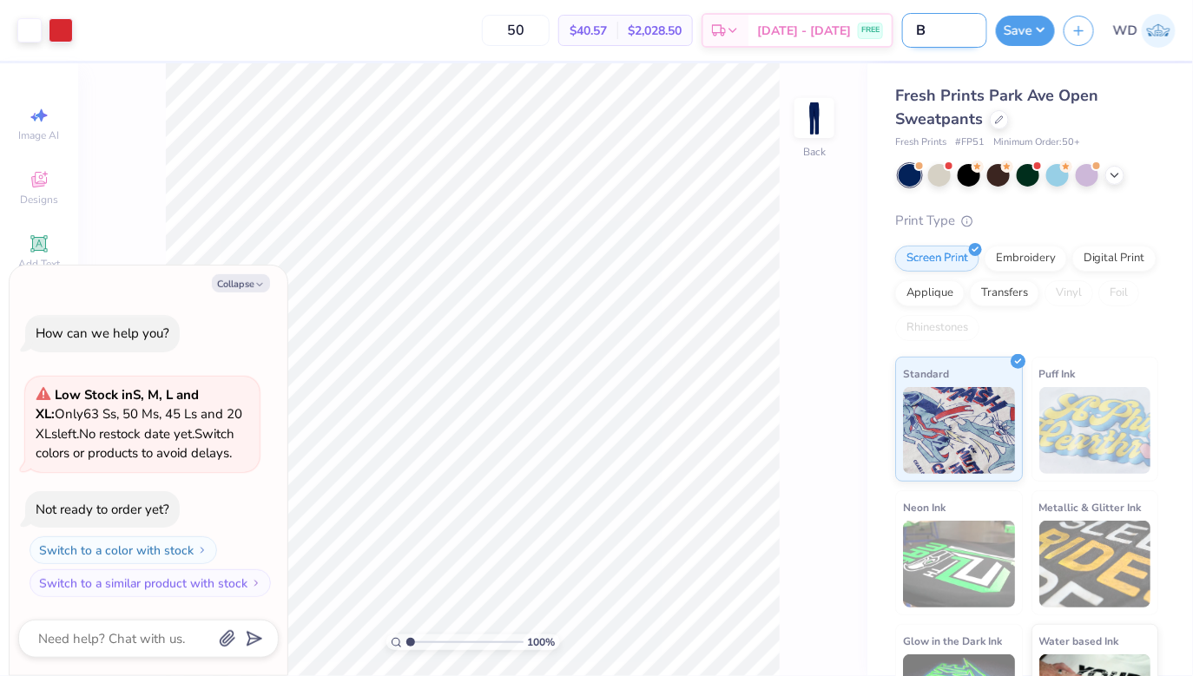
type textarea "x"
type input "BOT"
type textarea "x"
type input "BOTT"
type textarea "x"
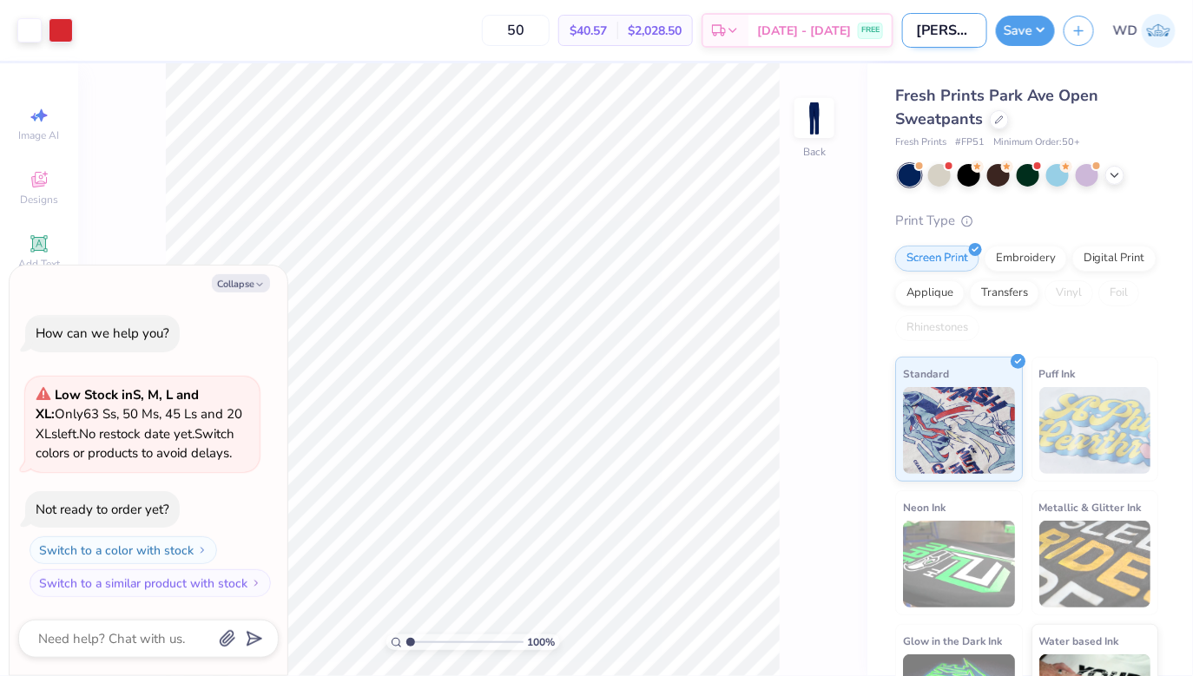
type input "BOTTO"
type textarea "x"
type input "BOTTOM"
type textarea "x"
type input "BOTTOM"
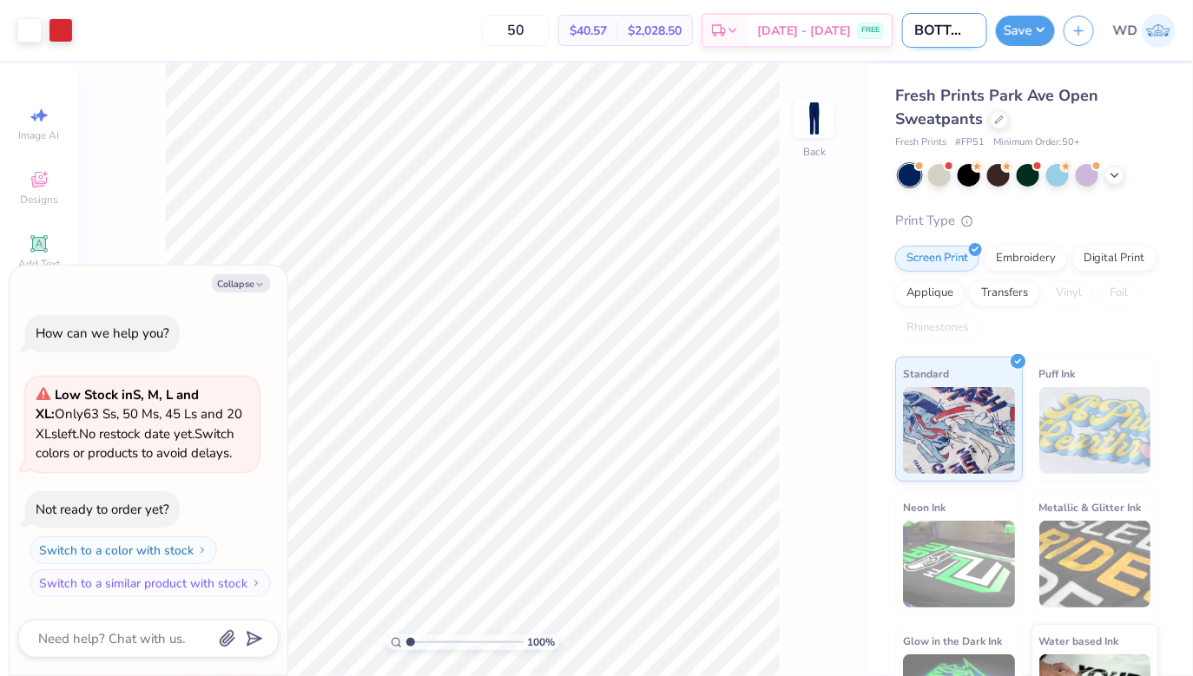
type textarea "x"
type input "BOTTOM D"
type textarea "x"
type input "BOTTOM DG"
type textarea "x"
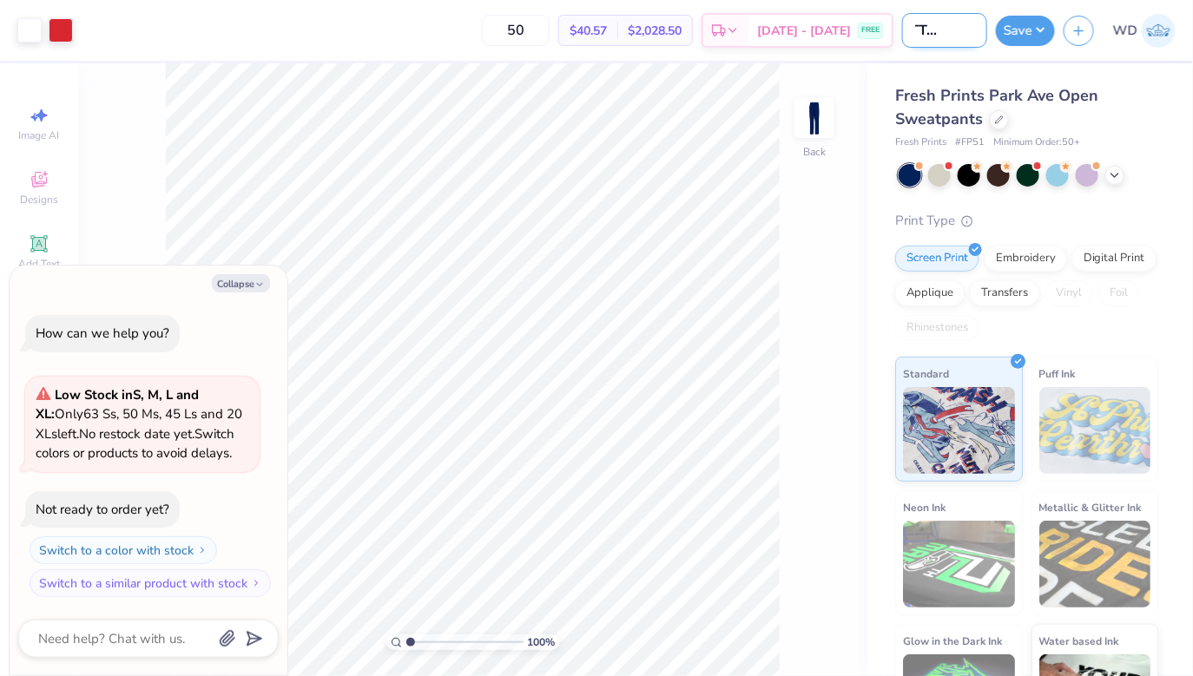
type input "BOTTOM DG"
type textarea "x"
type input "BOTTOM DG G"
type textarea "x"
type input "BOTTOM DG Ge"
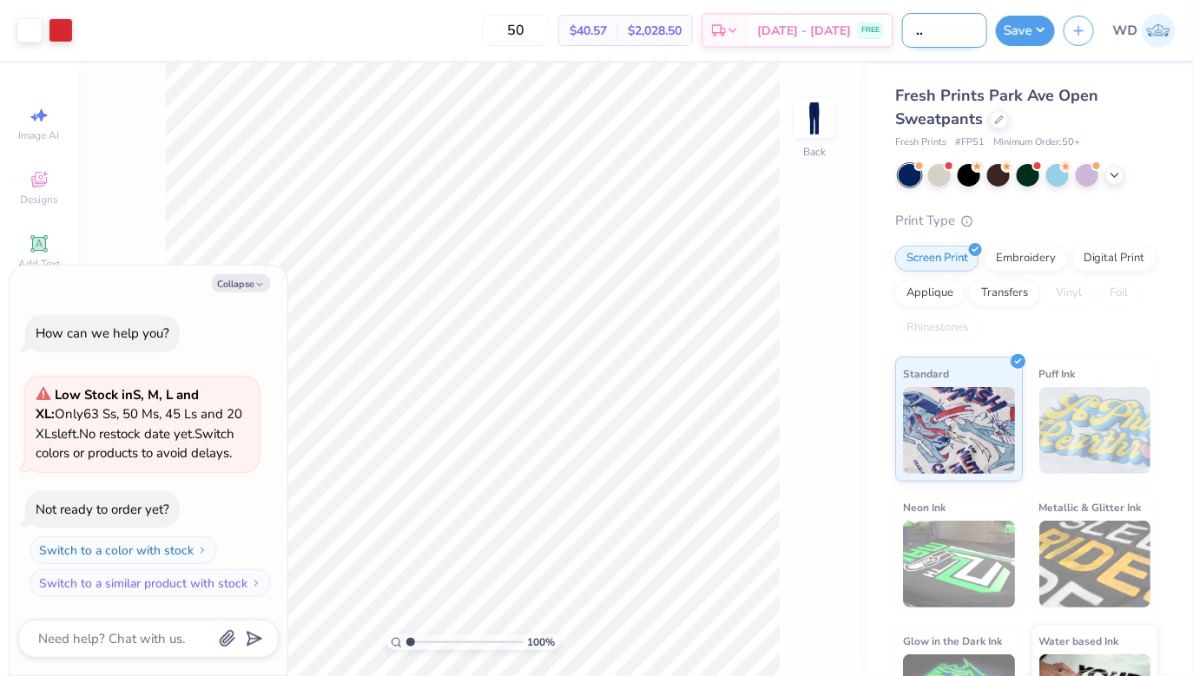
type textarea "x"
type input "BOTTOM DG Gen"
type textarea "x"
type input "BOTTOM DG Gene"
type textarea "x"
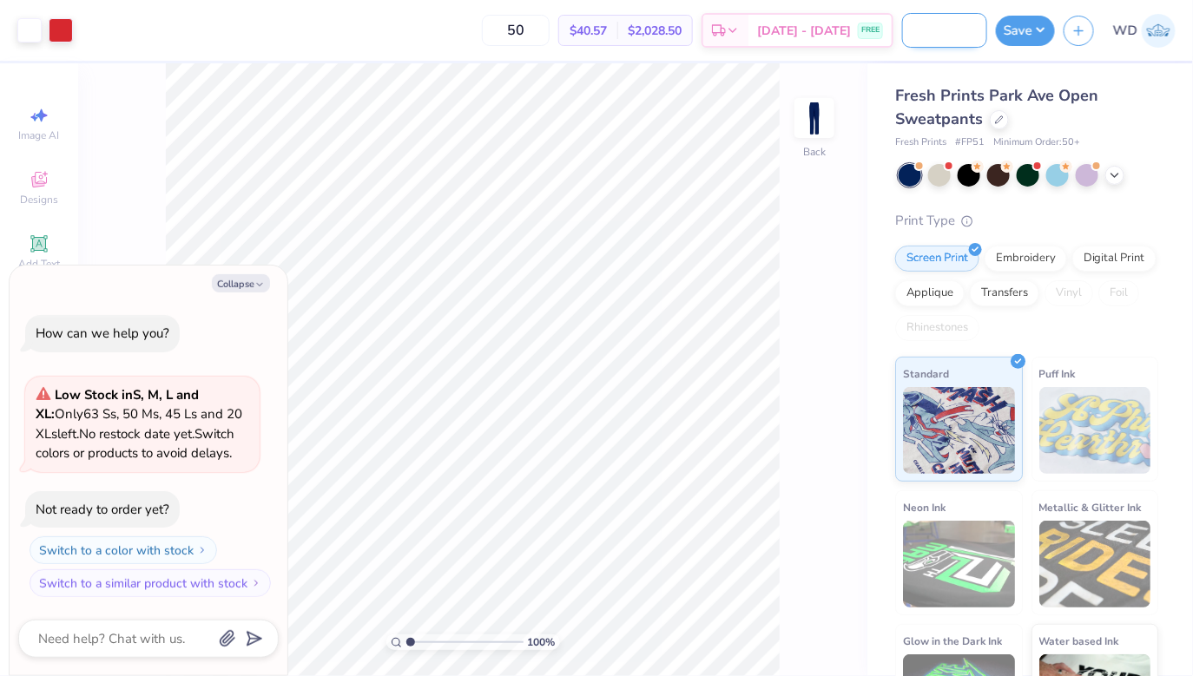
type input "BOTTOM DG Genea"
type textarea "x"
type input "BOTTOM DG Gene"
type textarea "x"
type input "BOTTOM DG Gener"
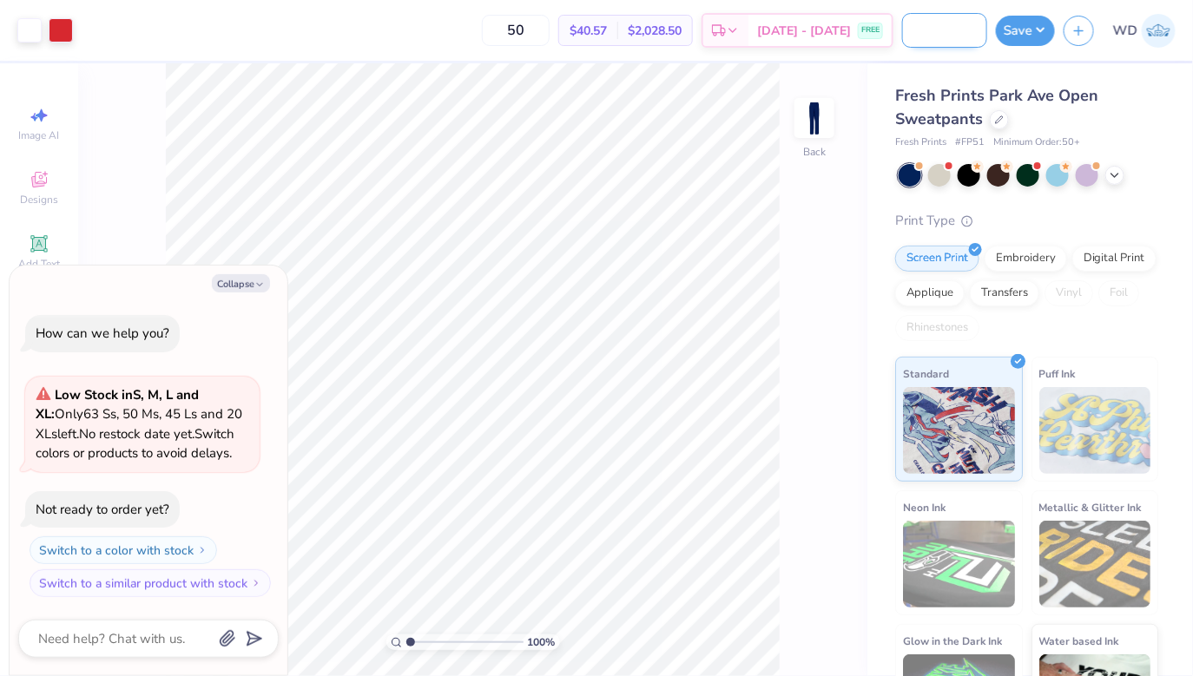
type textarea "x"
type input "BOTTOM DG Genera"
type textarea "x"
type input "BOTTOM DG General"
type textarea "x"
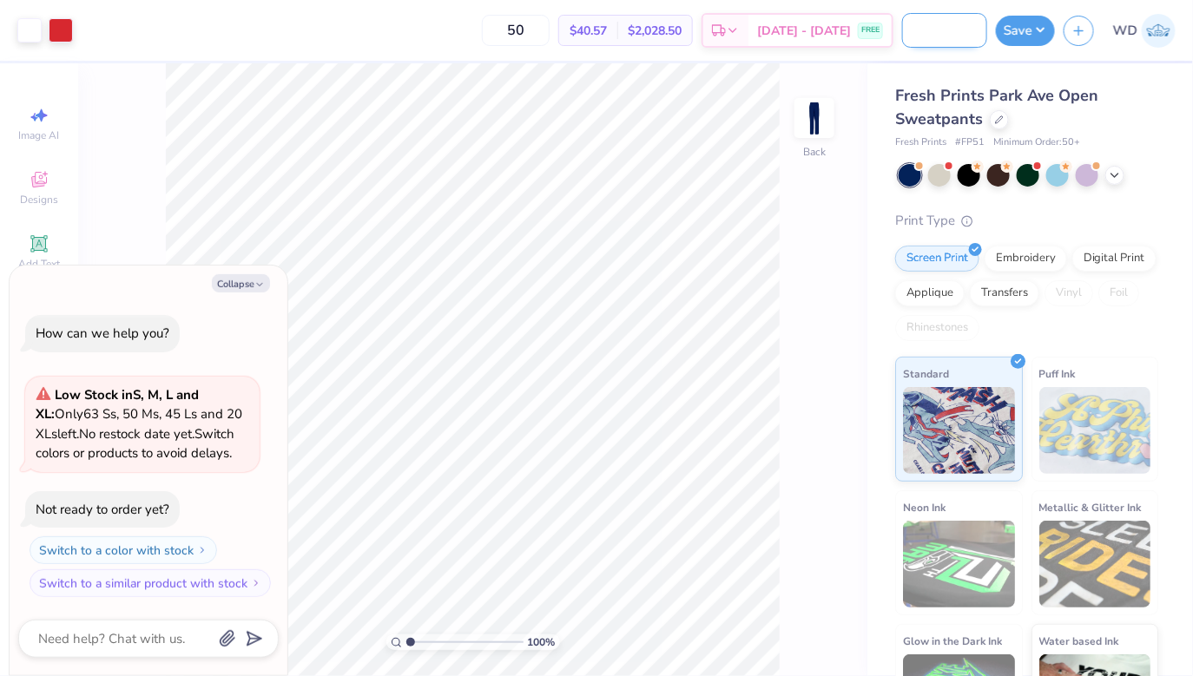
scroll to position [0, 81]
type input "BOTTOM DG General"
click at [997, 118] on icon at bounding box center [999, 118] width 7 height 7
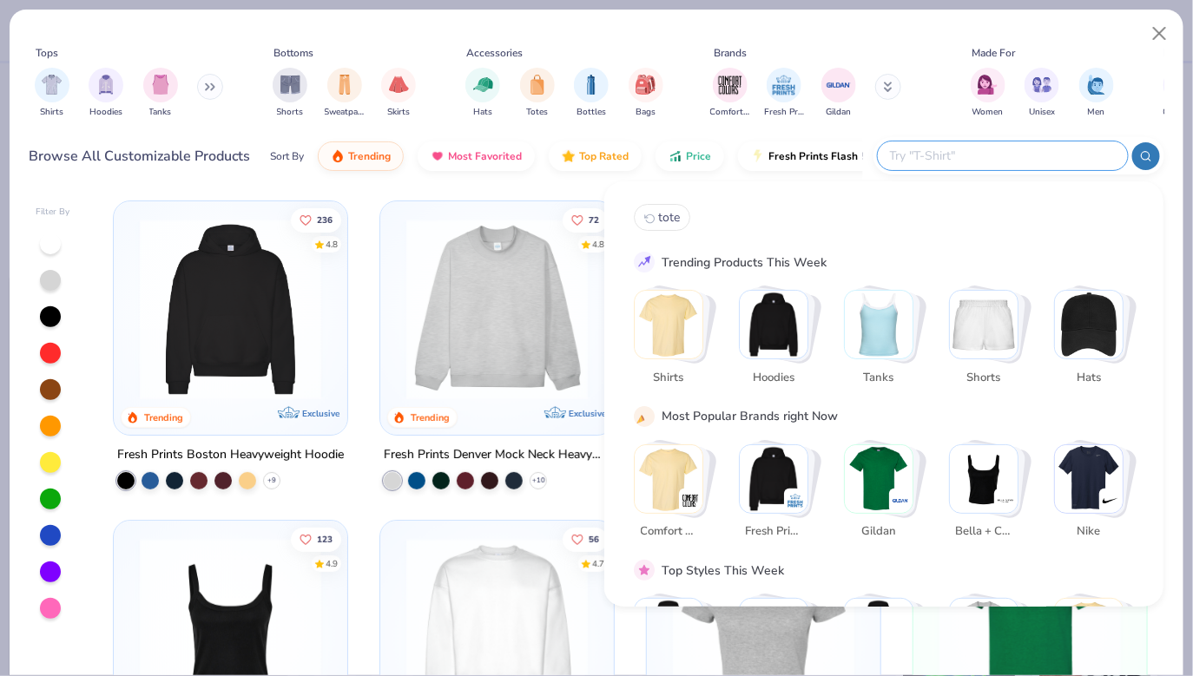
click at [1025, 158] on input "text" at bounding box center [1001, 156] width 227 height 20
click at [283, 93] on div "filter for Shorts" at bounding box center [290, 83] width 35 height 35
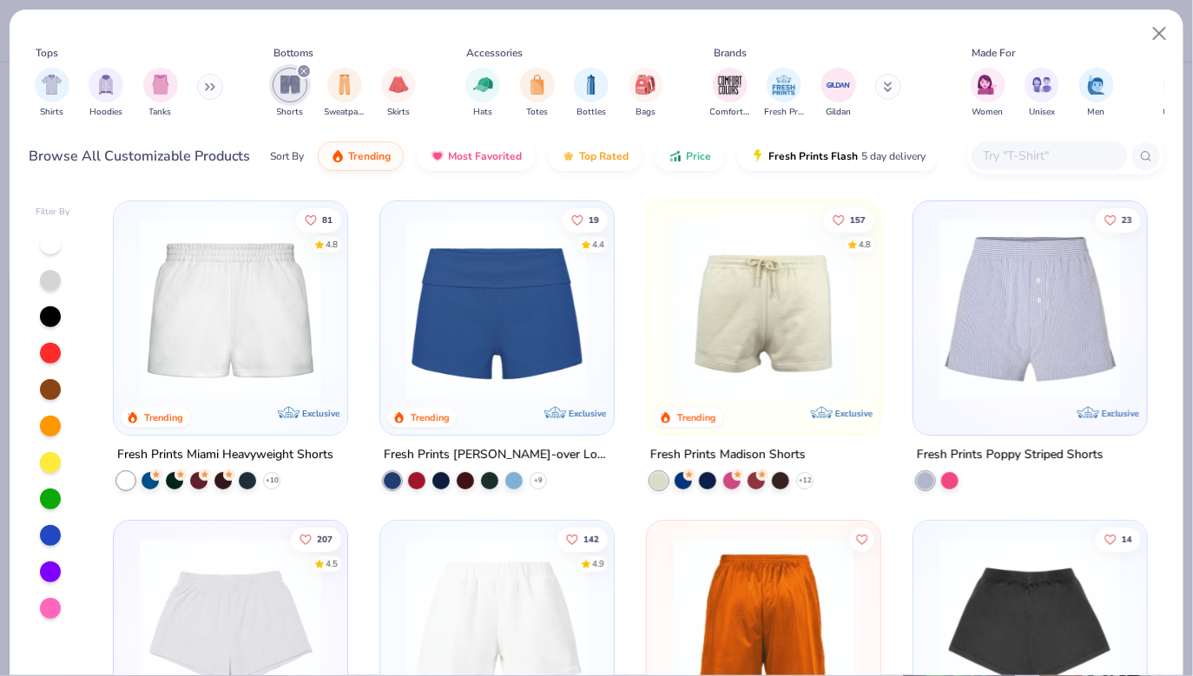
click at [524, 284] on img at bounding box center [497, 309] width 199 height 181
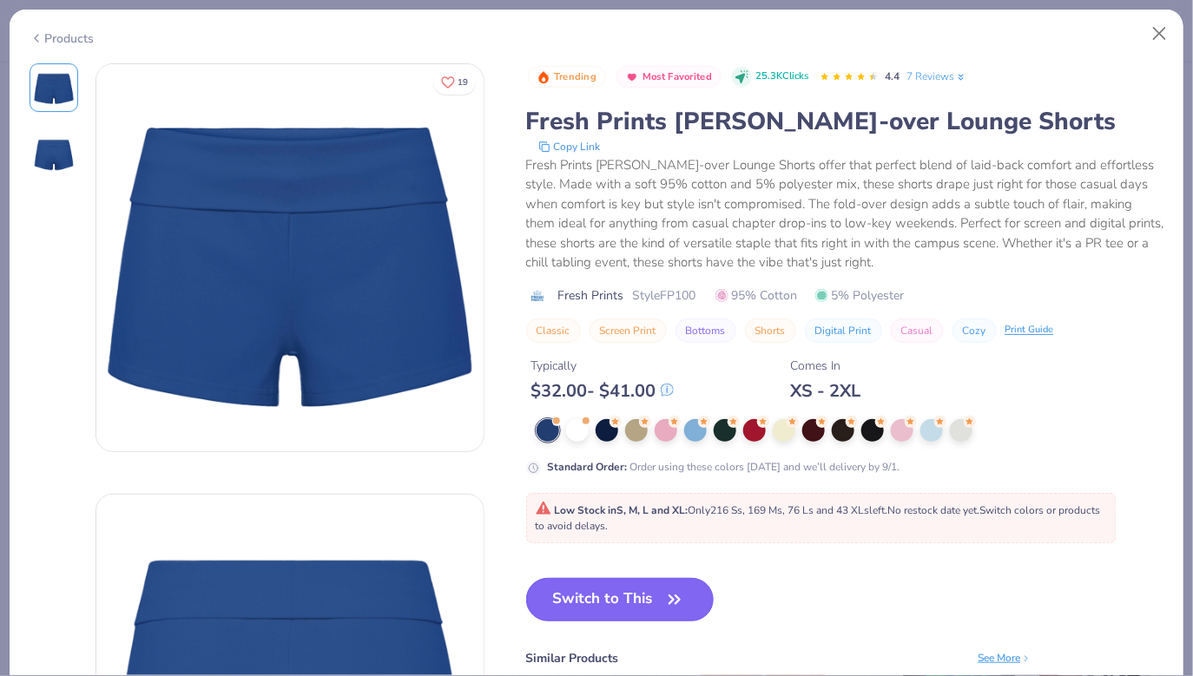
click at [631, 610] on button "Switch to This" at bounding box center [620, 599] width 188 height 43
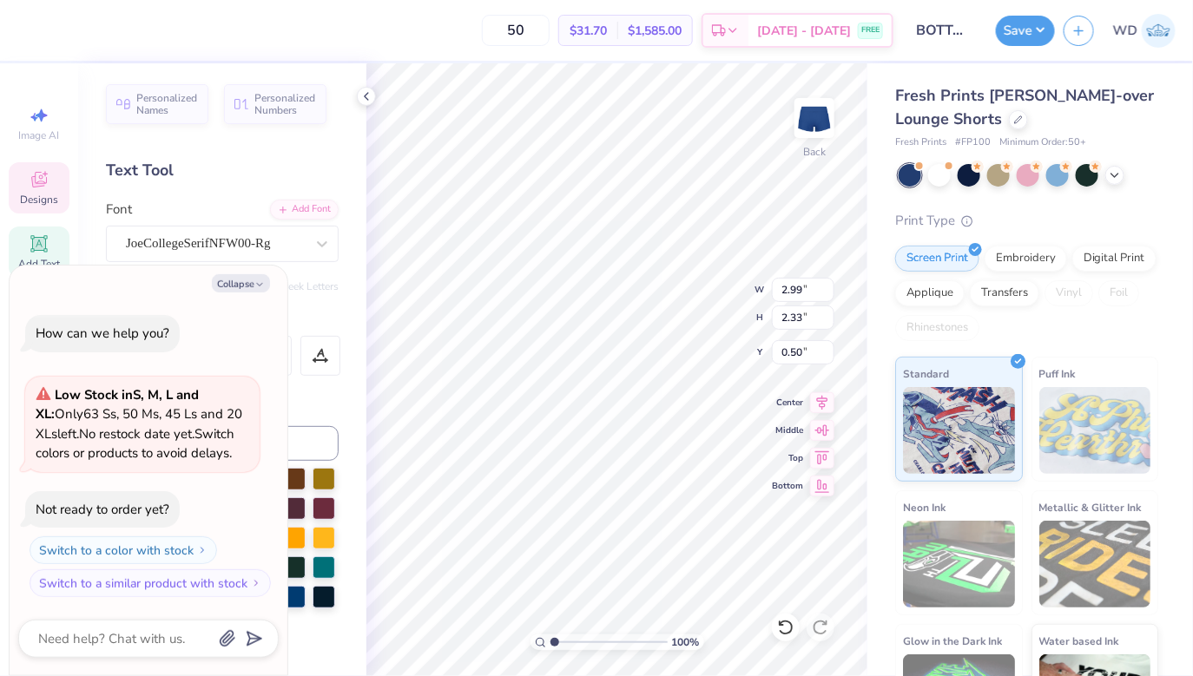
type textarea "x"
type textarea "7"
type textarea "x"
type textarea "73"
type textarea "x"
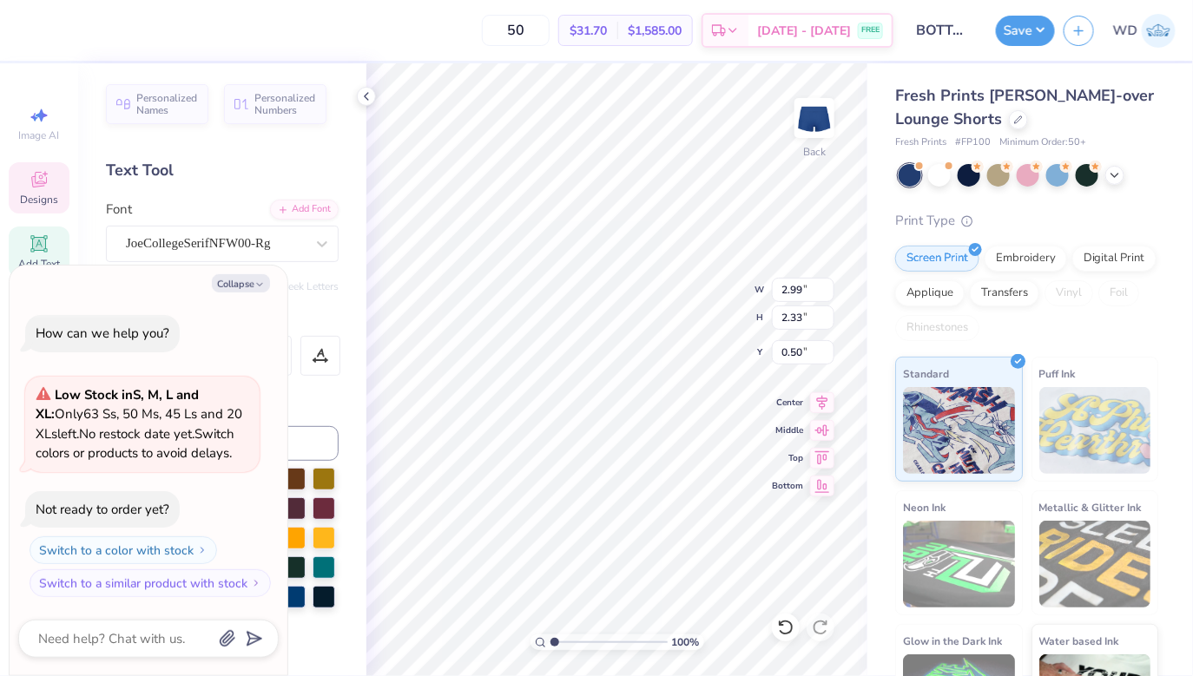
type textarea "73"
type textarea "x"
type textarea "73"
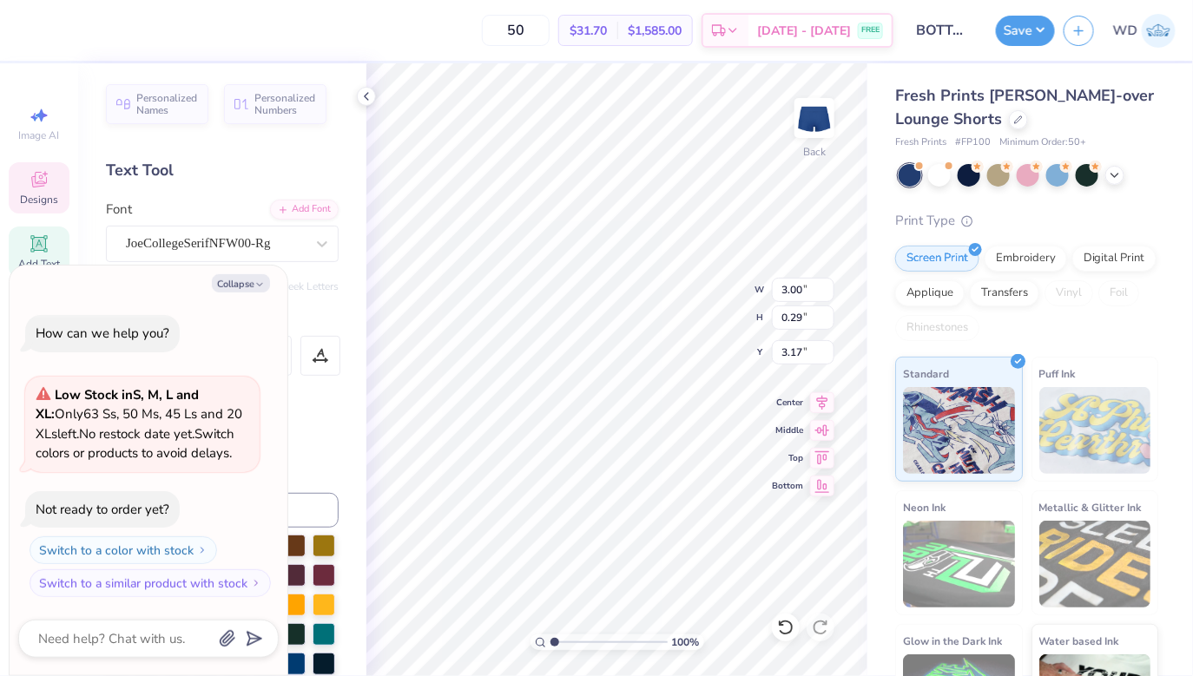
type textarea "x"
type textarea "B"
type textarea "x"
type textarea "Be"
type textarea "x"
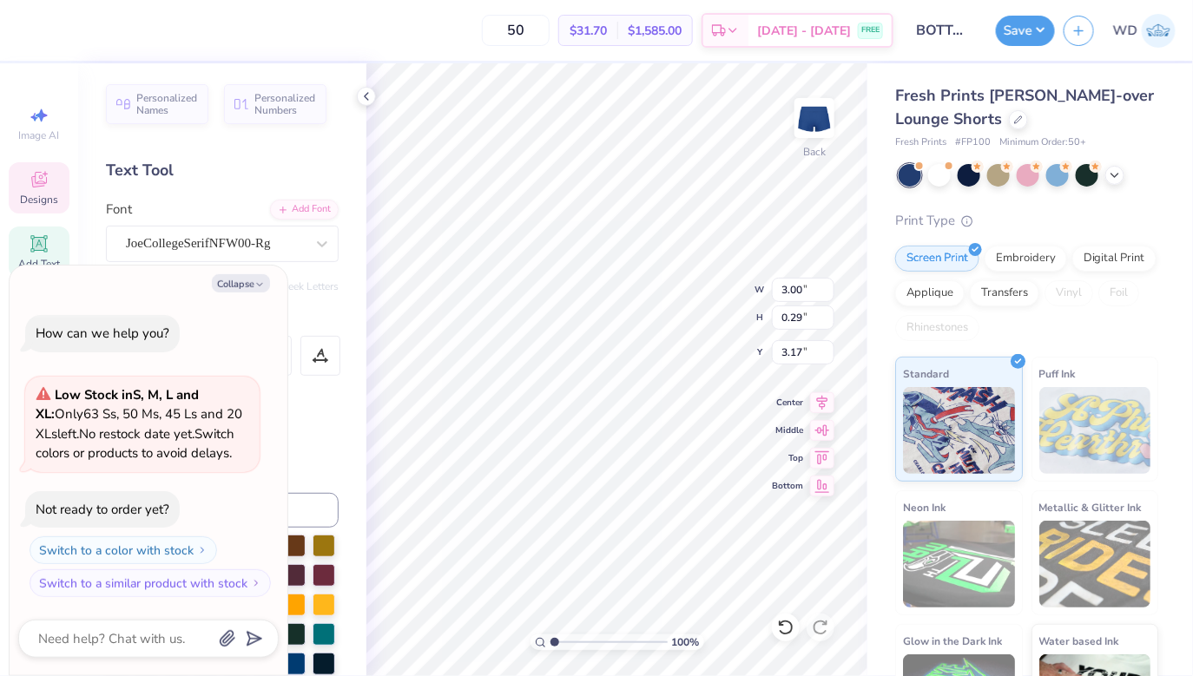
type textarea "Bet"
type textarea "x"
type textarea "Beta"
type textarea "x"
type textarea "Beta"
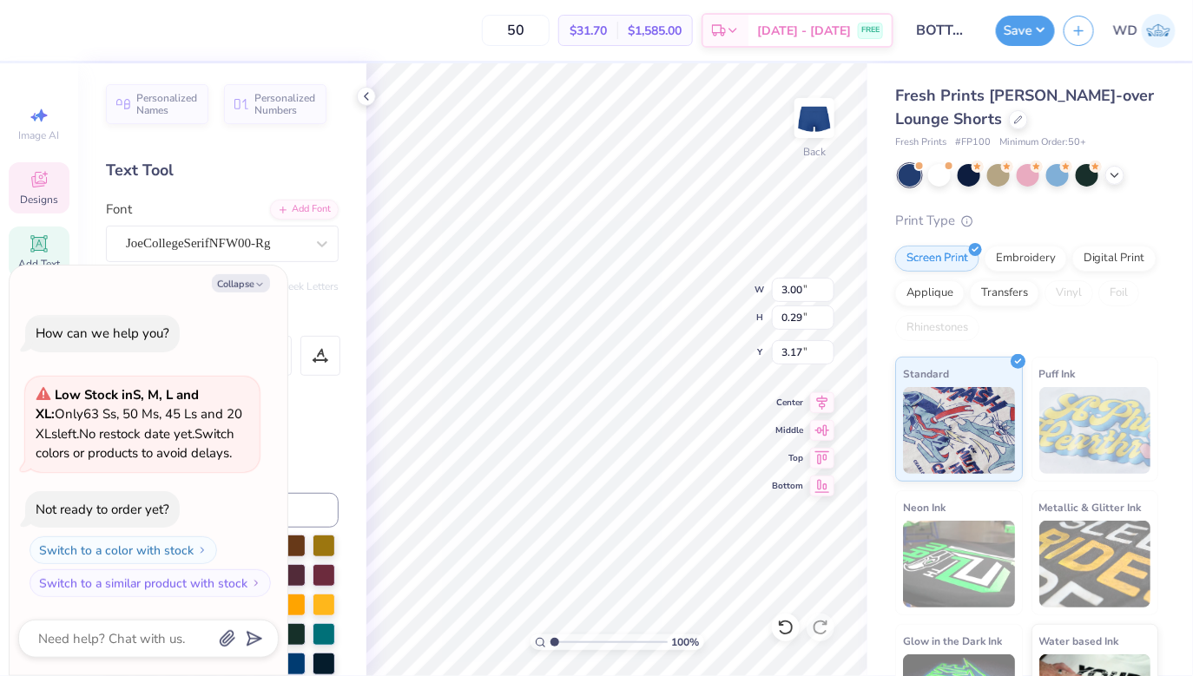
type textarea "x"
type textarea "Beta G"
type textarea "x"
type textarea "Beta Ga"
type textarea "x"
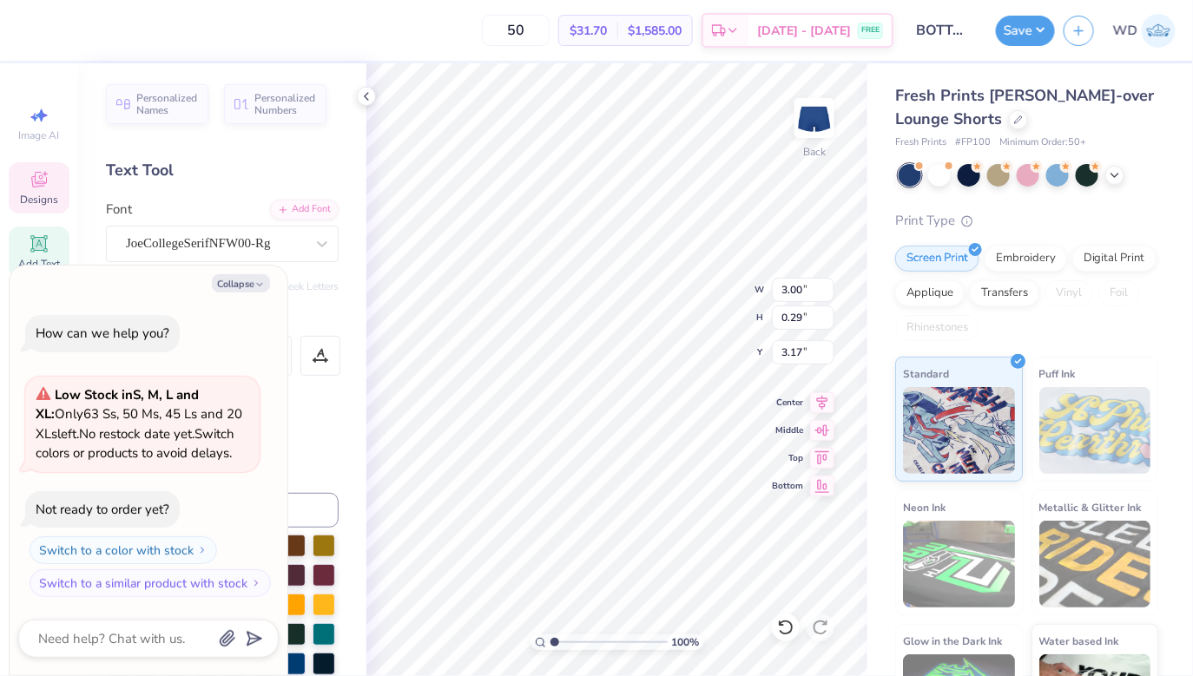
type textarea "Beta Gamm,"
type textarea "x"
type textarea "Beta [PERSON_NAME]"
type textarea "x"
type textarea "Beta Gamma"
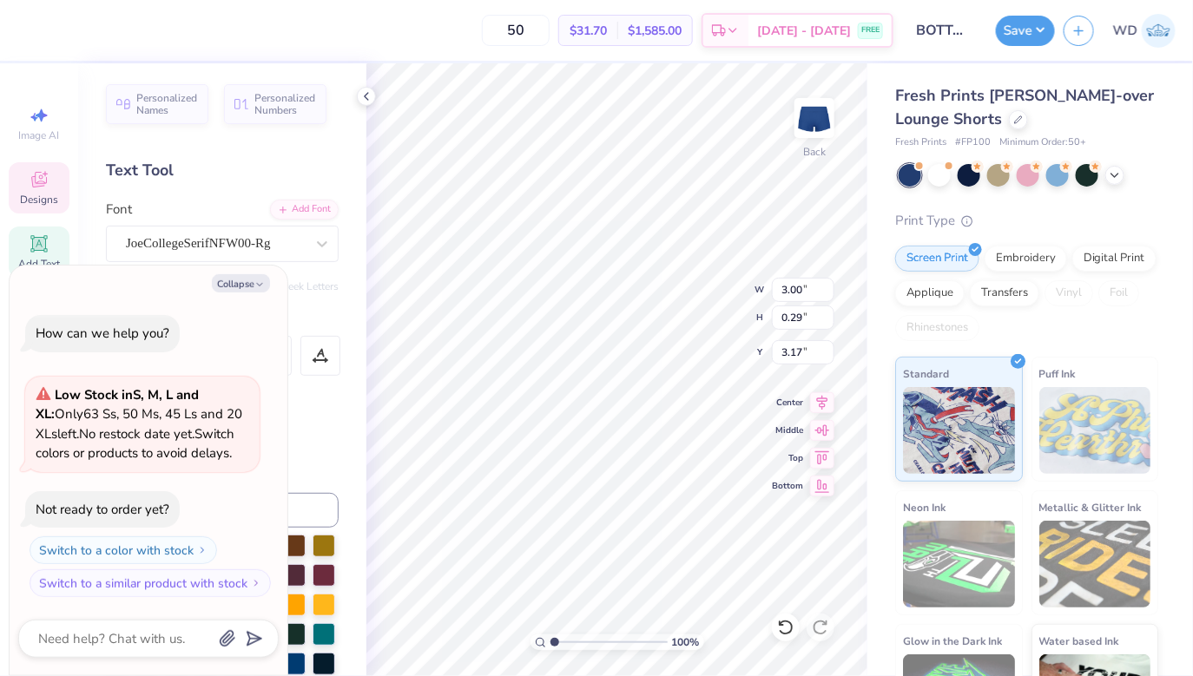
scroll to position [0, 3]
click at [793, 435] on div "100 % Back" at bounding box center [616, 369] width 501 height 613
type textarea "x"
type input "3.28"
type input "0.41"
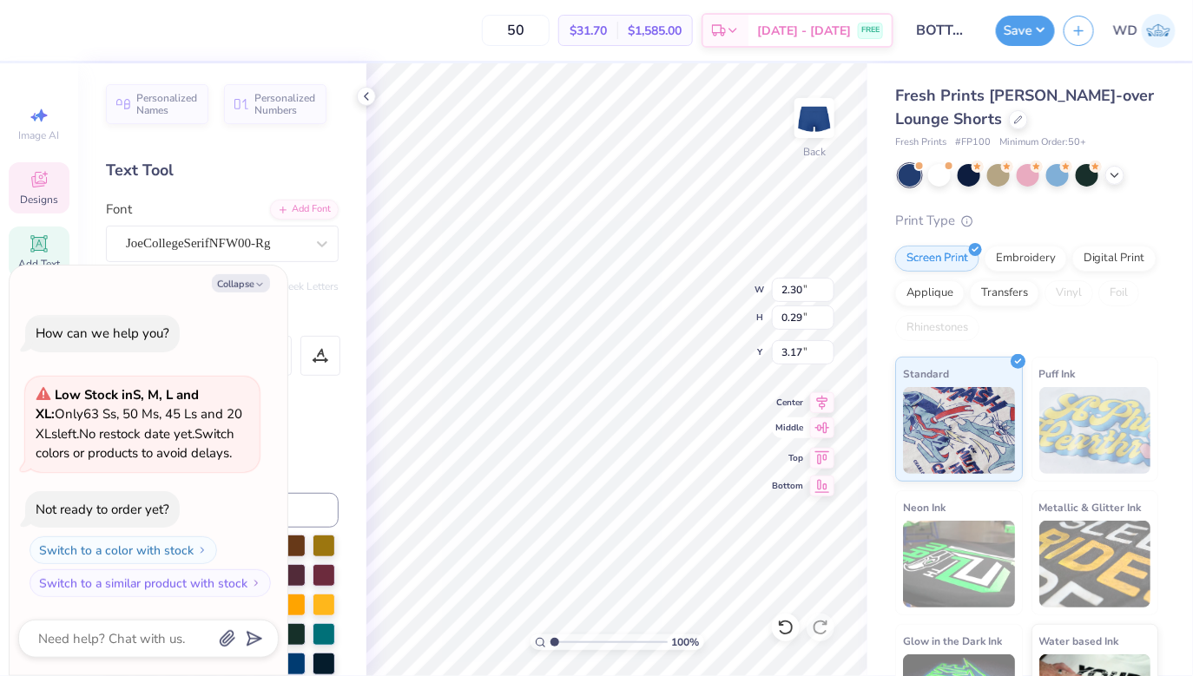
type input "3.05"
click at [785, 430] on div "100 % Back W 3.28 3.28 " H 0.41 0.41 " Y 3.05 3.05 " Center Middle Top Bottom" at bounding box center [616, 369] width 501 height 613
type textarea "x"
type input "3.04"
type input "0.38"
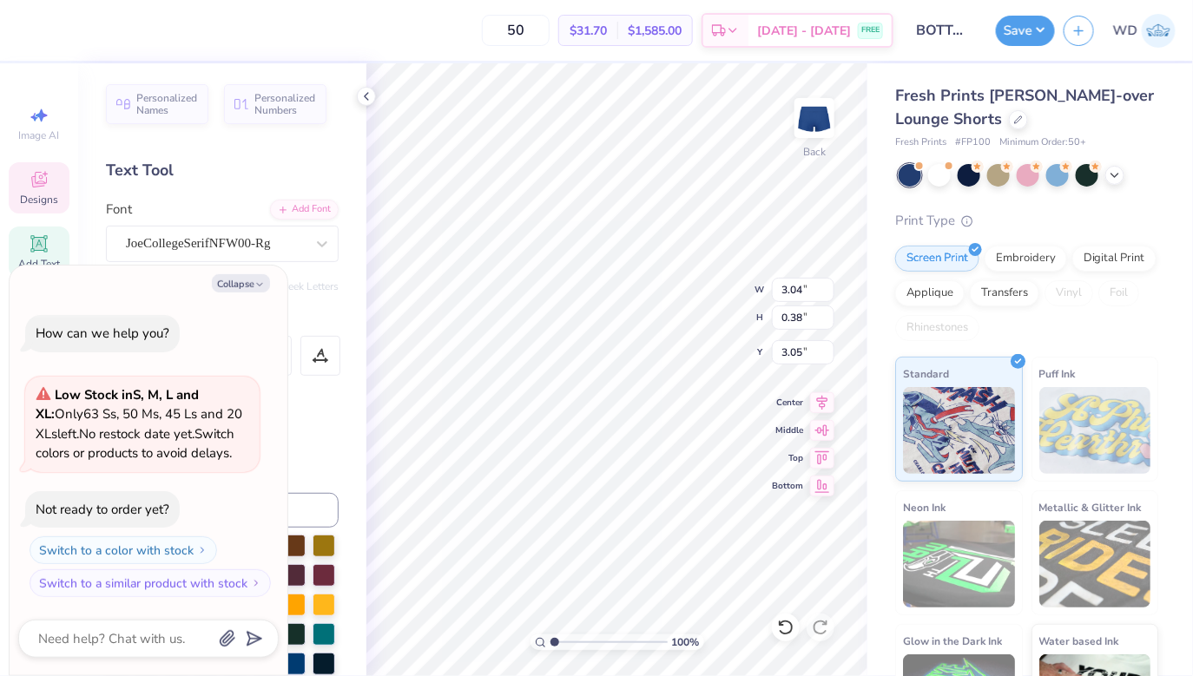
type textarea "x"
type input "3.06"
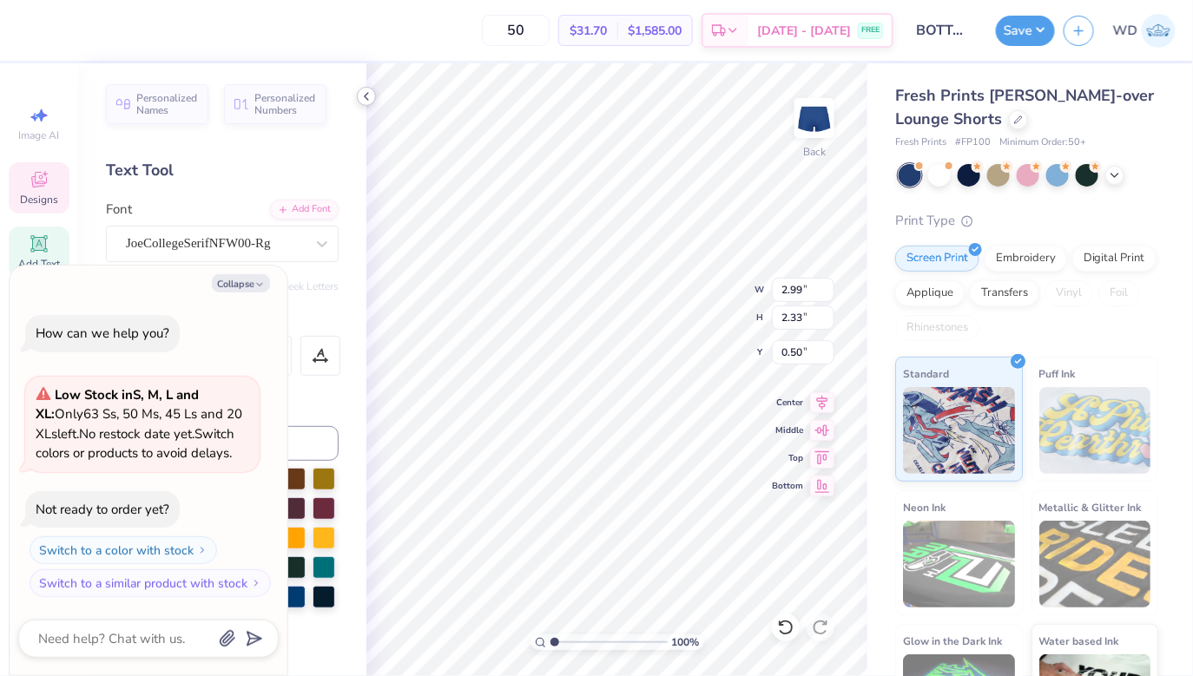
click at [372, 91] on icon at bounding box center [366, 96] width 14 height 14
click at [239, 274] on button "Collapse" at bounding box center [241, 283] width 58 height 18
type textarea "x"
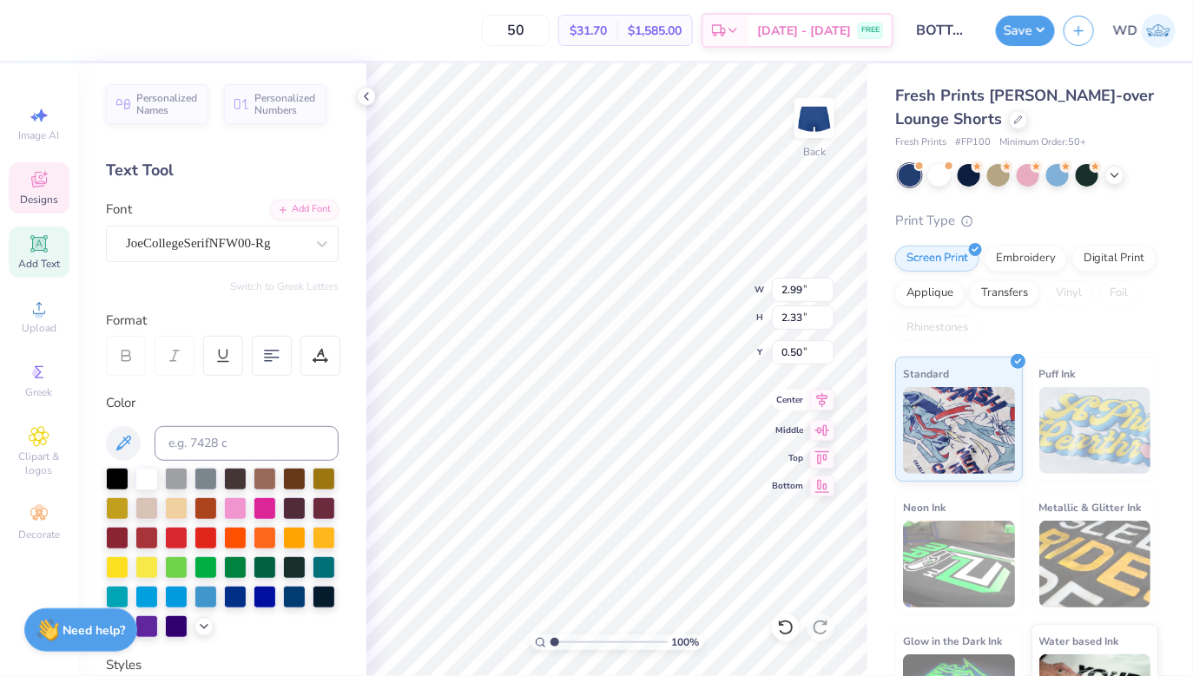
type input "2.41"
type input "1.88"
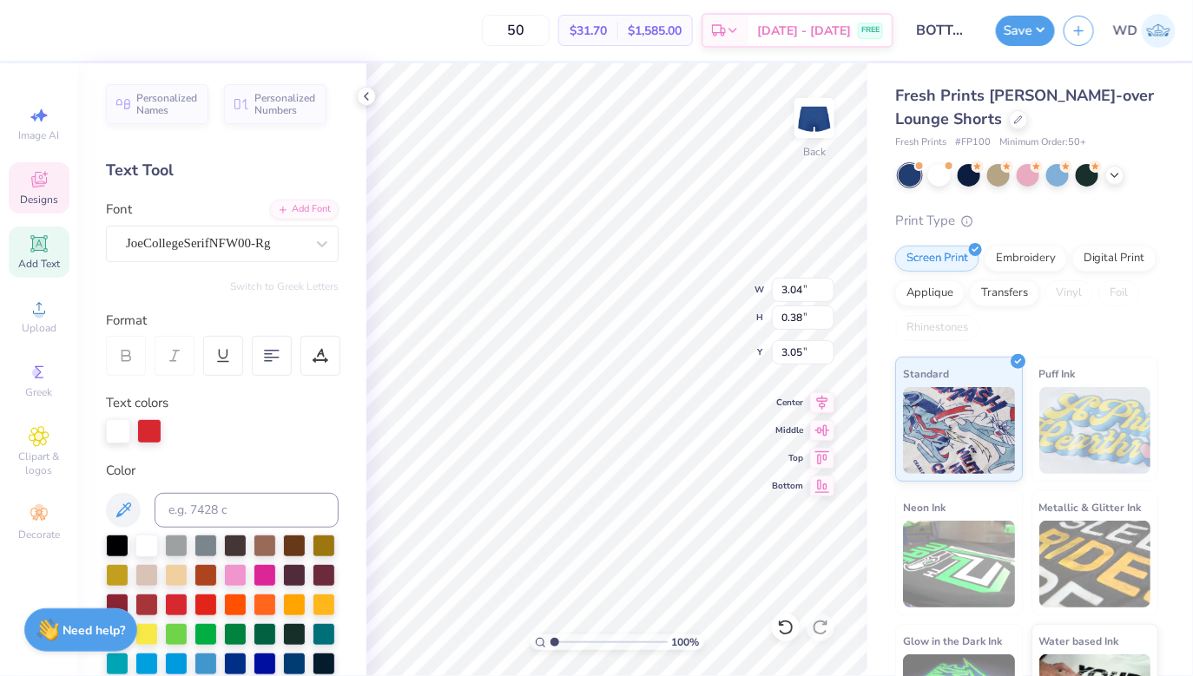
type input "2.47"
type input "0.31"
click at [774, 417] on div "100 % Back W 2.47 2.47 " H 0.31 0.31 " Y 3.05 3.05 " Center Middle Top Bottom" at bounding box center [616, 369] width 501 height 613
type input "2.62"
click at [366, 102] on icon at bounding box center [366, 96] width 14 height 14
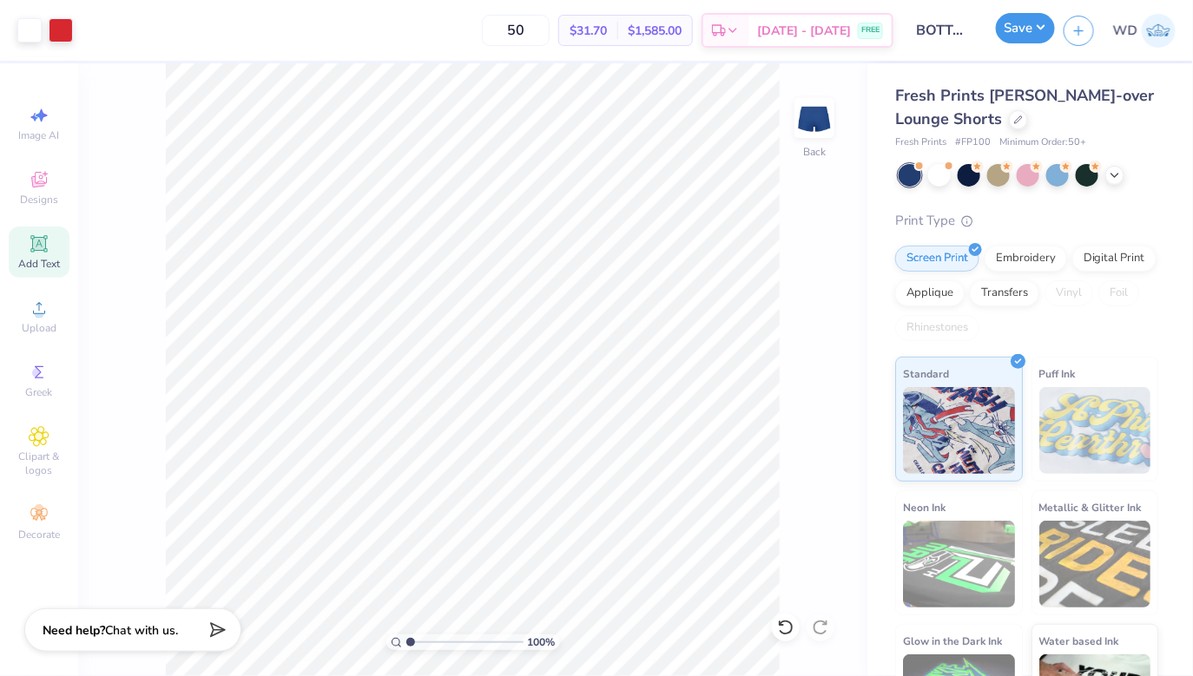
click at [1023, 26] on button "Save" at bounding box center [1025, 28] width 59 height 30
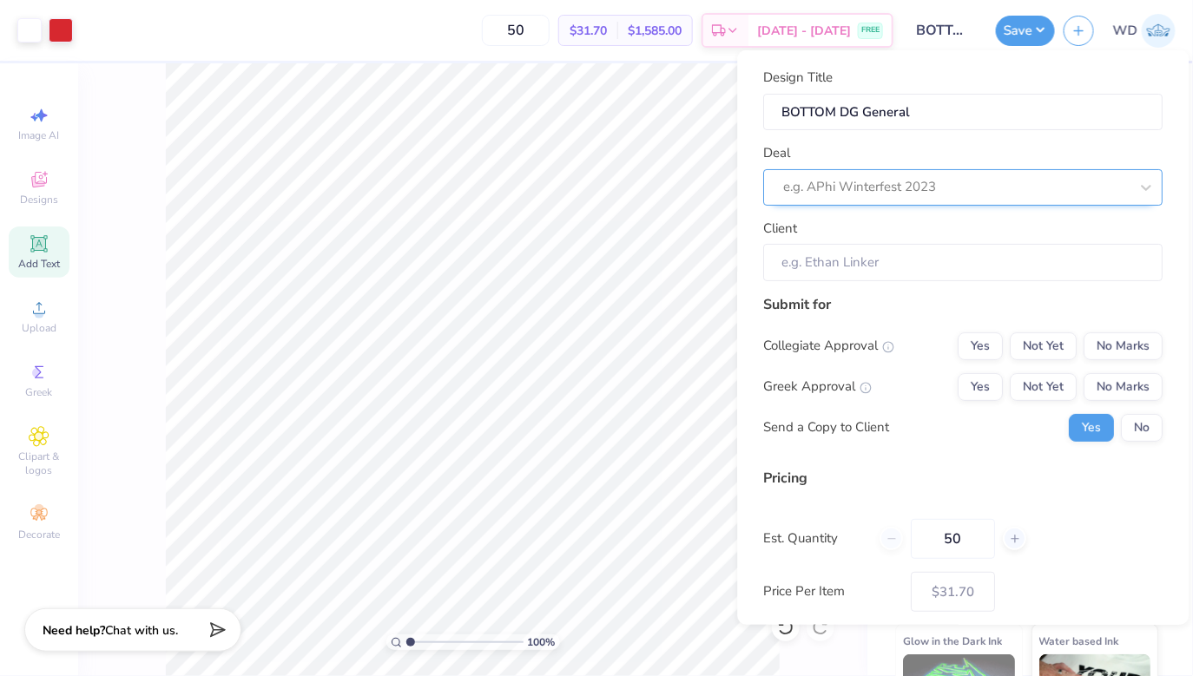
click at [974, 201] on div "e.g. APhi Winterfest 2023" at bounding box center [963, 186] width 399 height 36
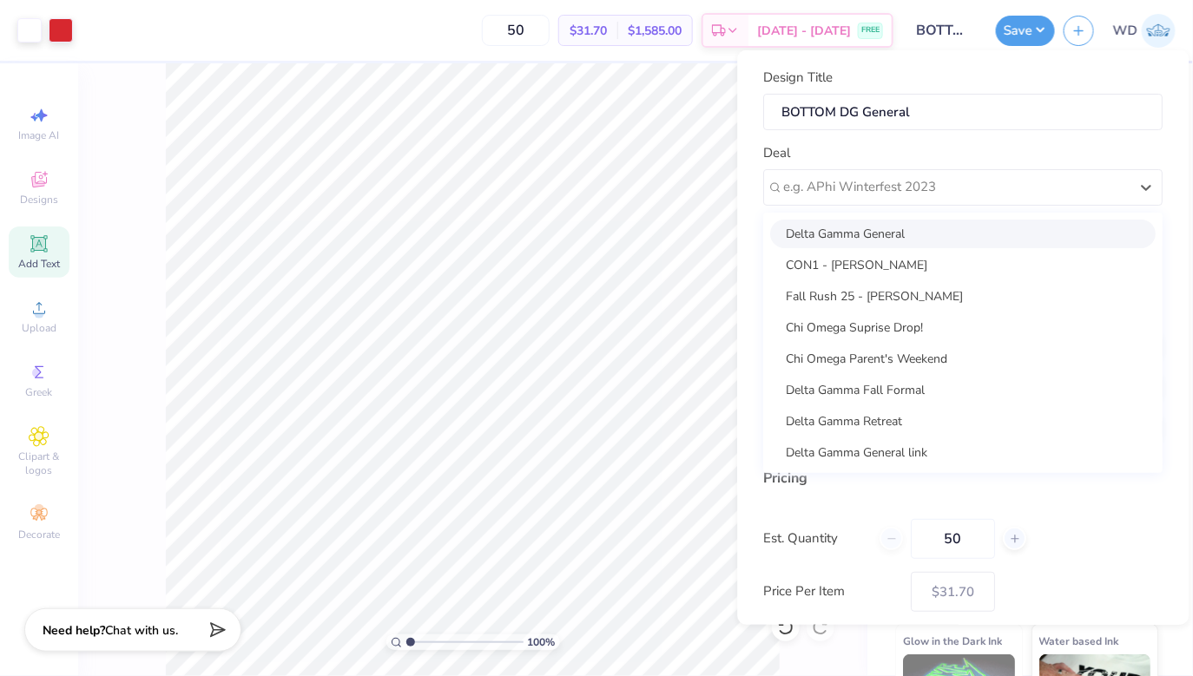
click at [906, 233] on div "Delta Gamma General" at bounding box center [964, 233] width 386 height 29
type input "[PERSON_NAME]"
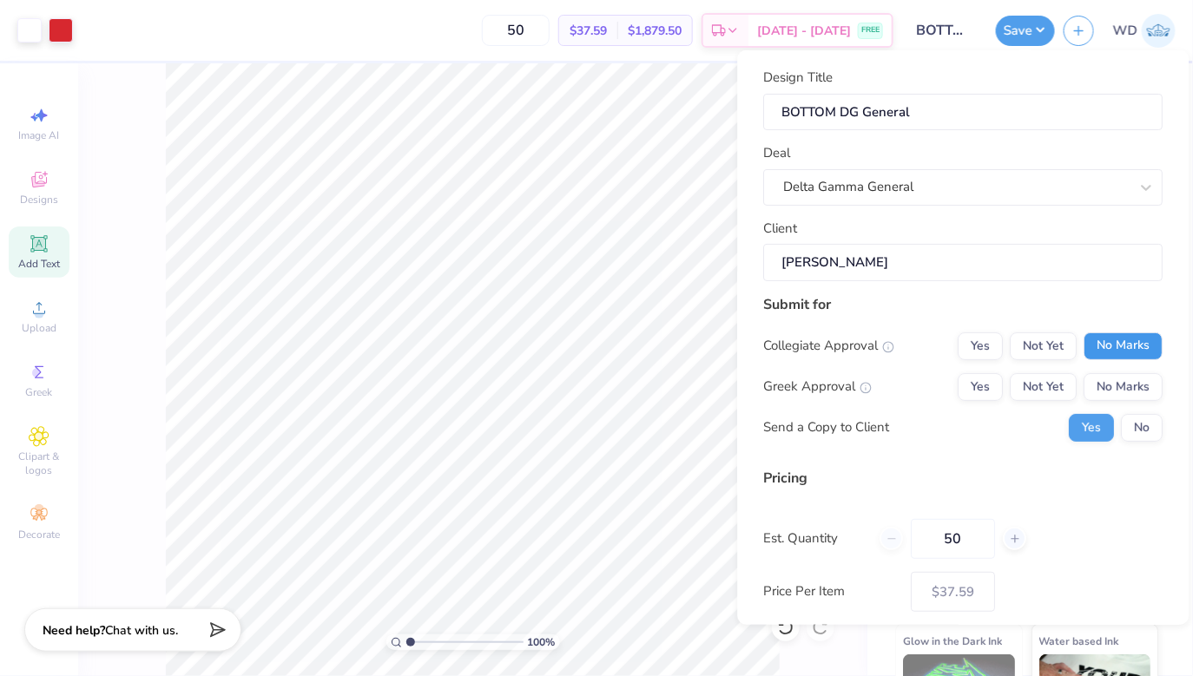
click at [1140, 345] on button "No Marks" at bounding box center [1123, 346] width 79 height 28
click at [971, 379] on button "Yes" at bounding box center [981, 386] width 45 height 28
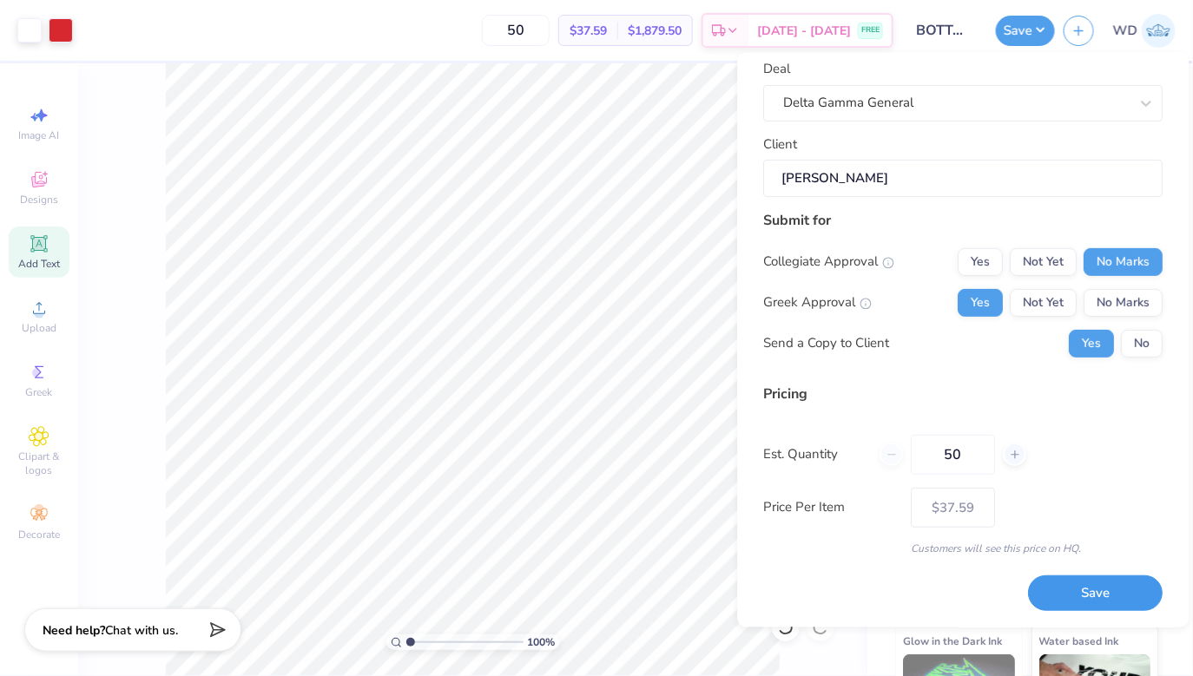
click at [1077, 582] on button "Save" at bounding box center [1096, 594] width 135 height 36
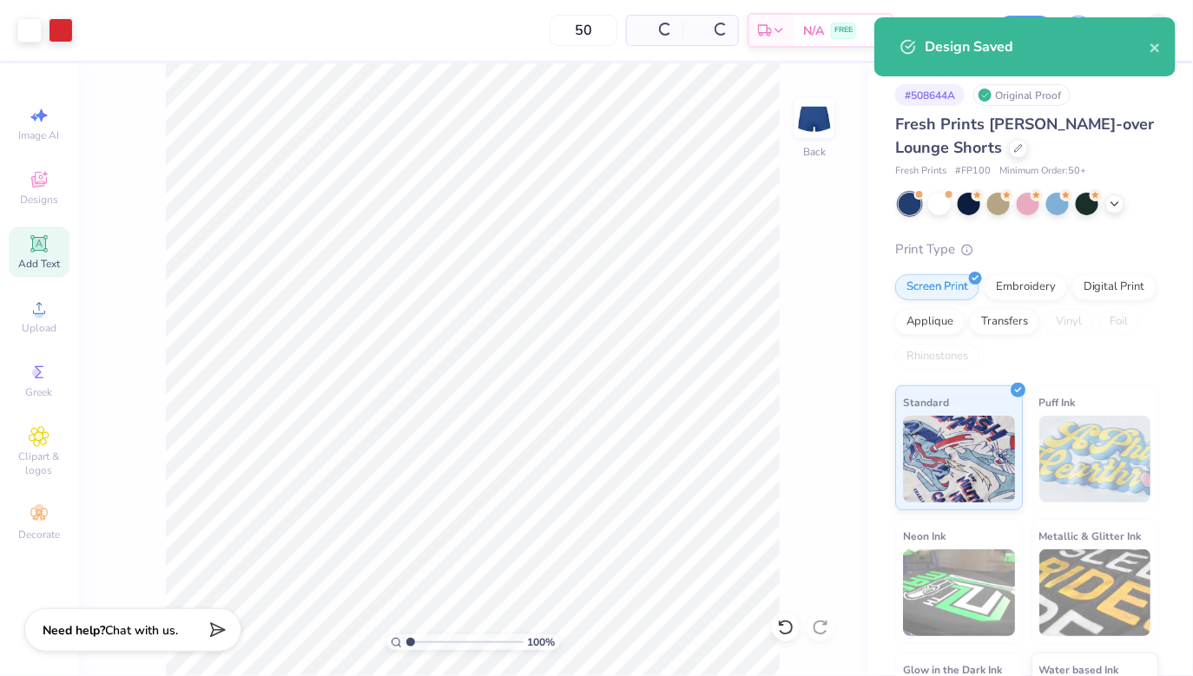
type input "$37.59"
